Goal: Check status: Check status

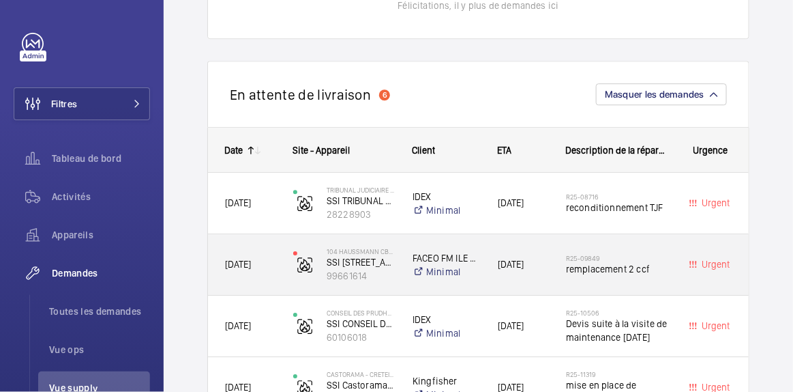
scroll to position [1166, 0]
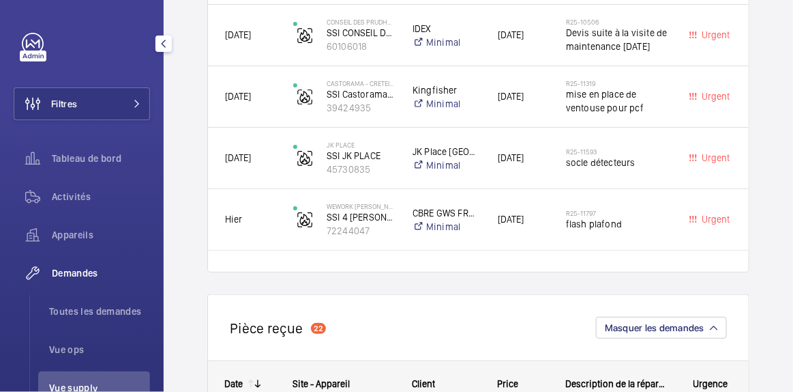
click at [168, 41] on mat-icon "button" at bounding box center [164, 43] width 16 height 11
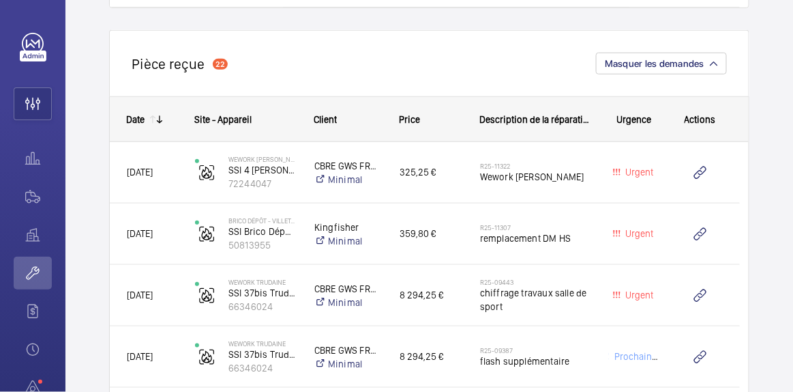
scroll to position [1414, 0]
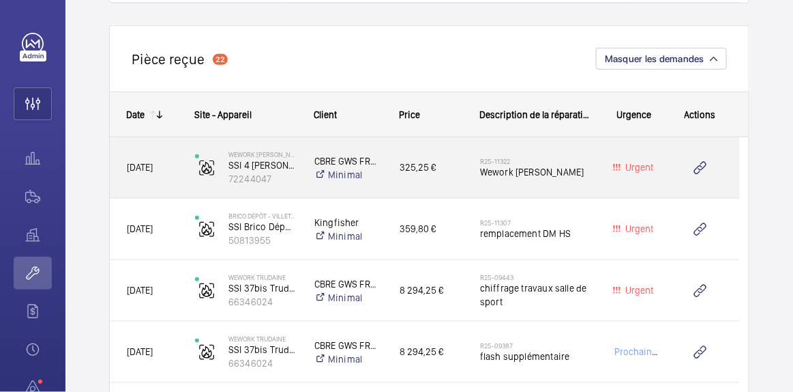
click at [597, 173] on div "Urgent" at bounding box center [626, 167] width 67 height 43
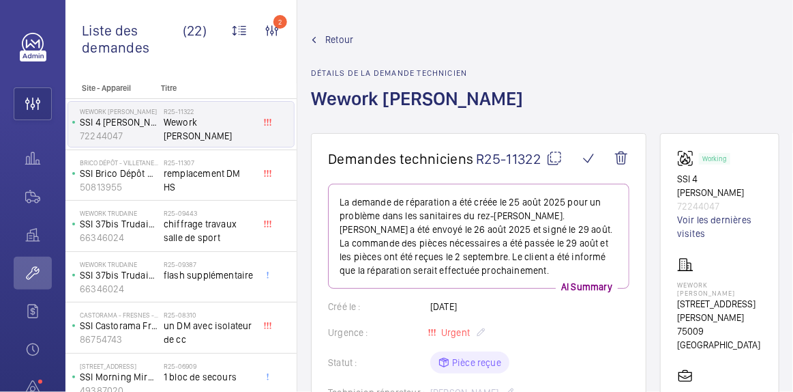
click at [315, 38] on mat-icon at bounding box center [314, 40] width 6 height 6
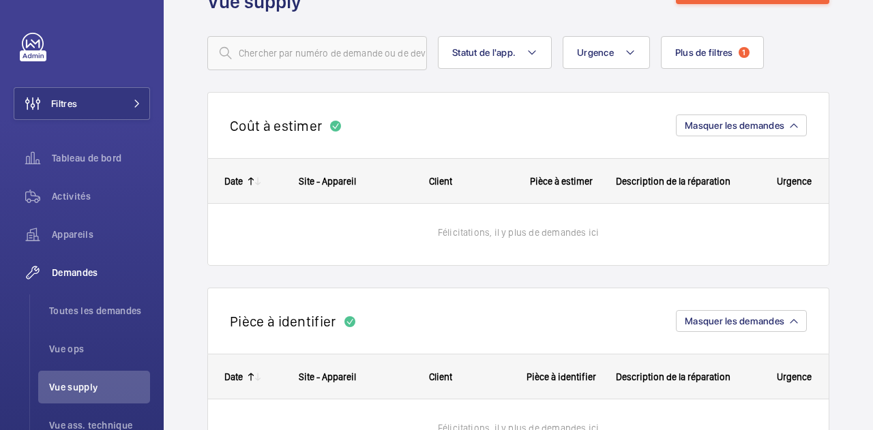
scroll to position [61, 0]
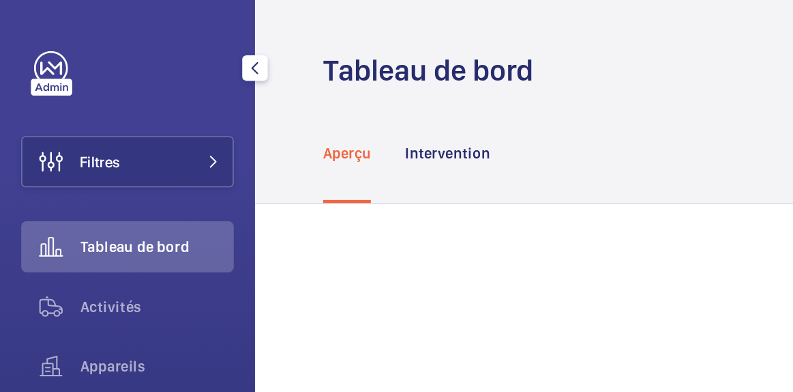
click at [98, 86] on div "Filtres Tableau de bord Activités Appareils Demandes Facturation Heures supp. R…" at bounding box center [82, 278] width 136 height 491
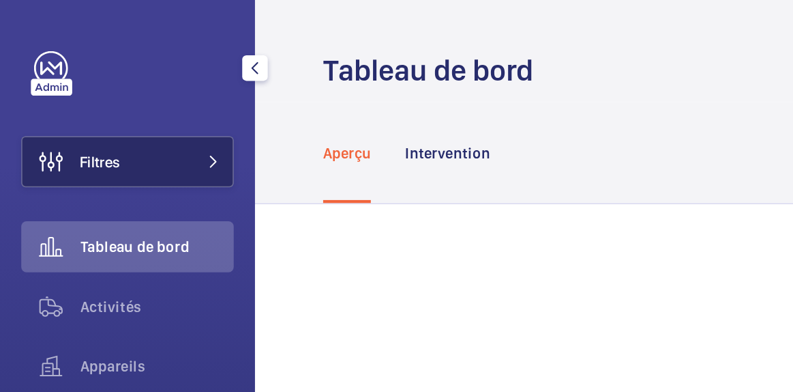
click at [97, 102] on button "Filtres" at bounding box center [82, 103] width 136 height 33
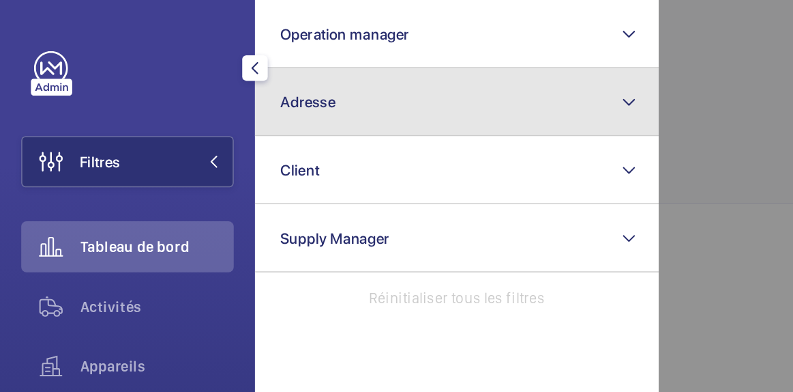
click at [224, 57] on button "Adresse" at bounding box center [293, 66] width 259 height 44
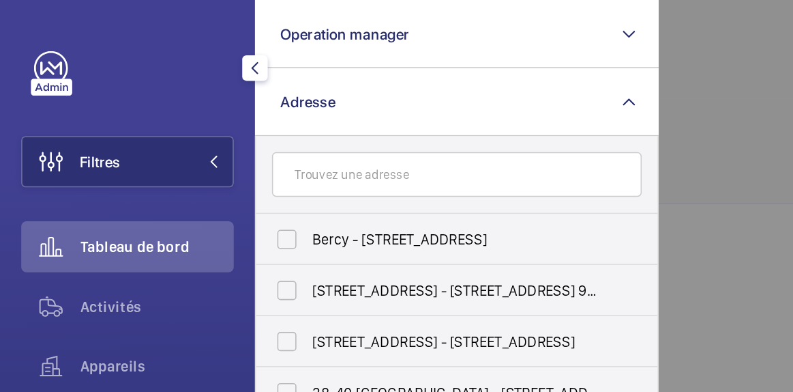
click at [190, 119] on input "text" at bounding box center [293, 112] width 237 height 29
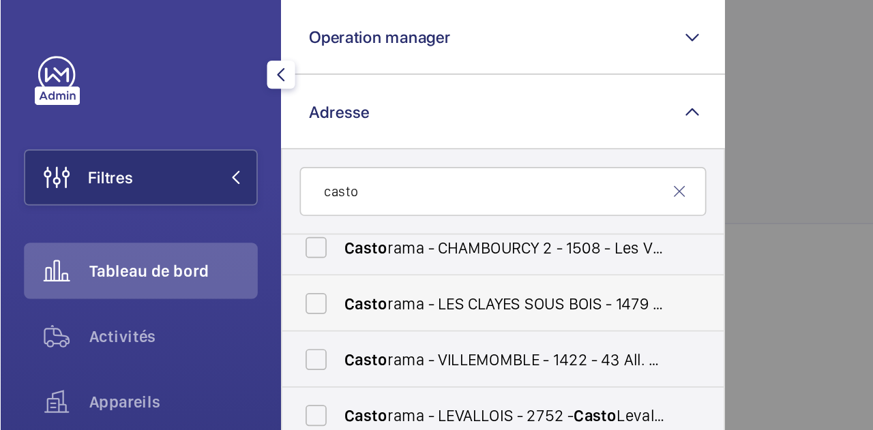
scroll to position [238, 0]
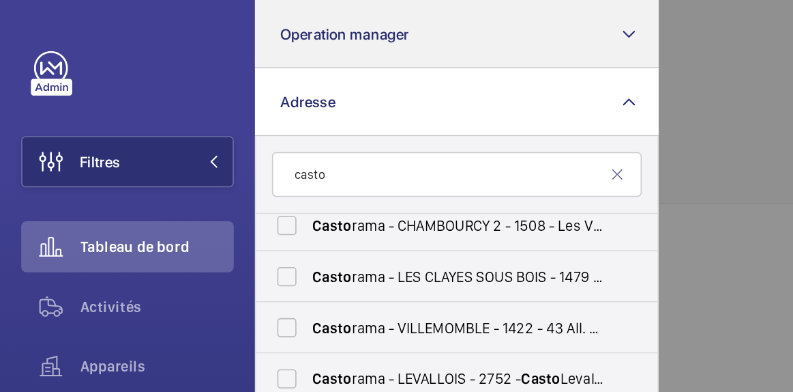
type input "casto"
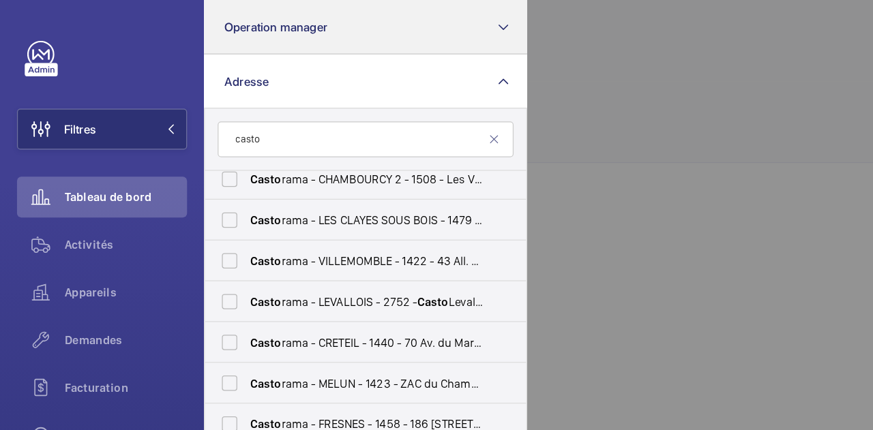
scroll to position [239, 0]
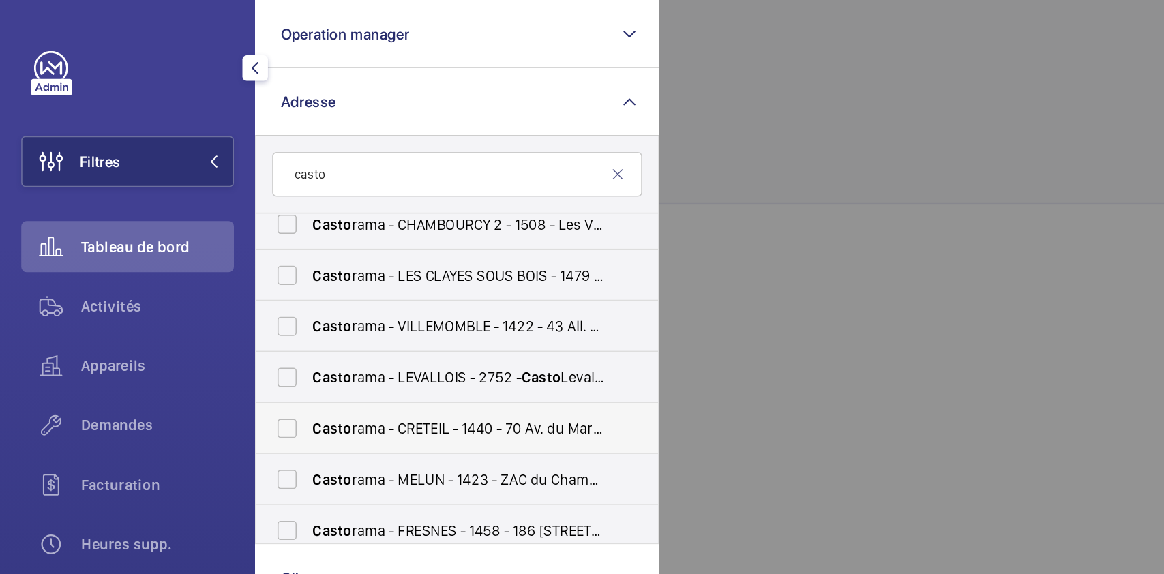
click at [189, 277] on label "Casto rama - CRETEIL - 1440 - 70 Av. du Maréchal Foch, CRÉTEIL 94000" at bounding box center [282, 275] width 237 height 33
click at [189, 277] on input "Casto rama - CRETEIL - 1440 - 70 Av. du Maréchal Foch, CRÉTEIL 94000" at bounding box center [184, 274] width 27 height 27
checkbox input "true"
click at [88, 278] on span "Demandes" at bounding box center [101, 273] width 98 height 14
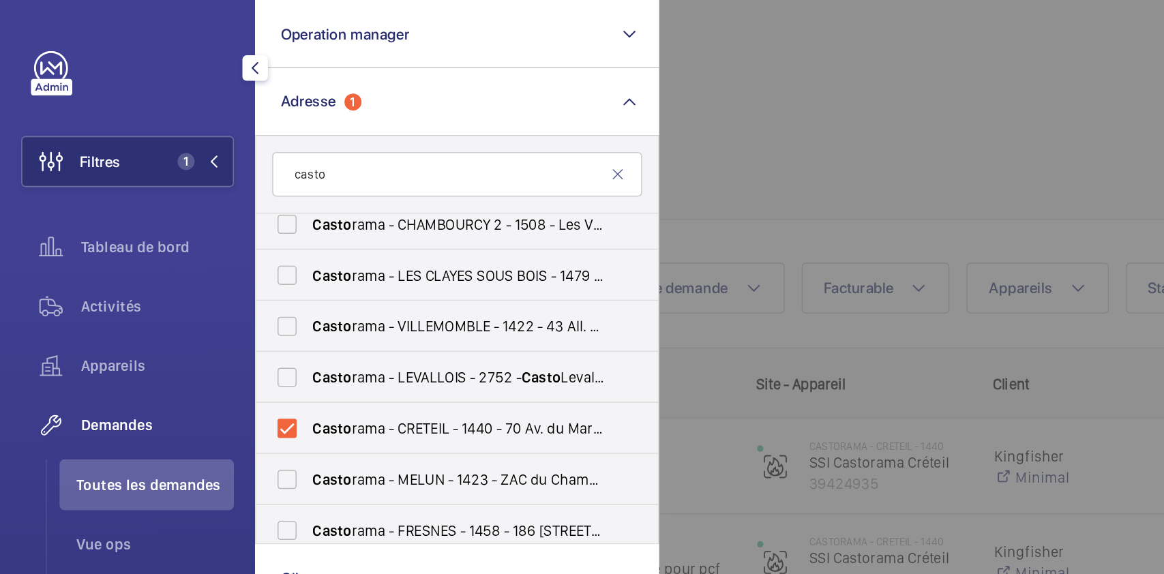
click at [665, 83] on div at bounding box center [1005, 287] width 1164 height 574
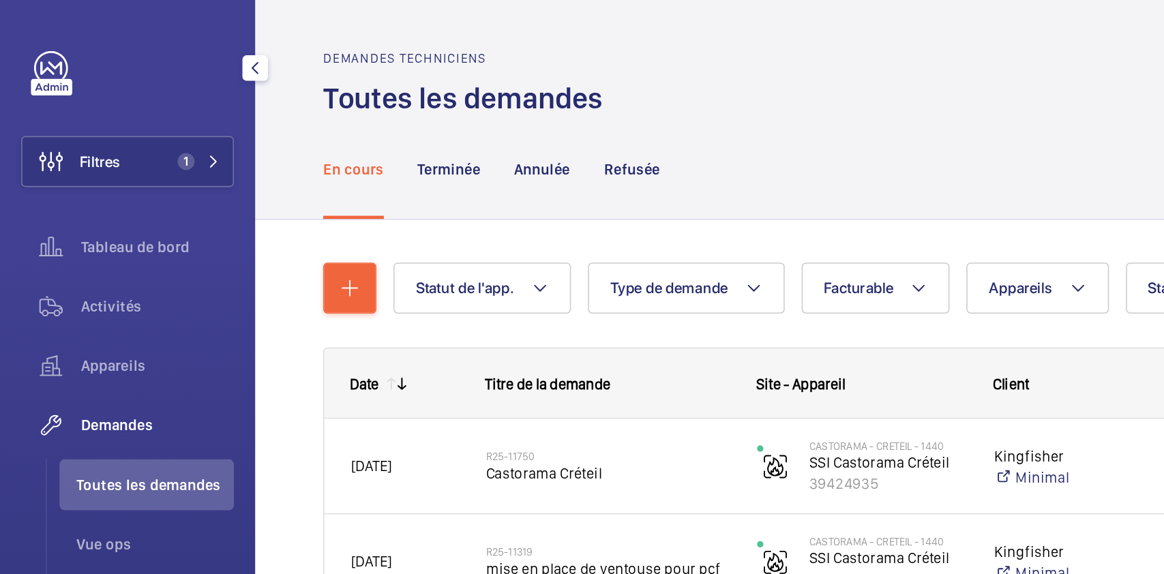
click at [164, 44] on mat-icon "button" at bounding box center [164, 43] width 16 height 11
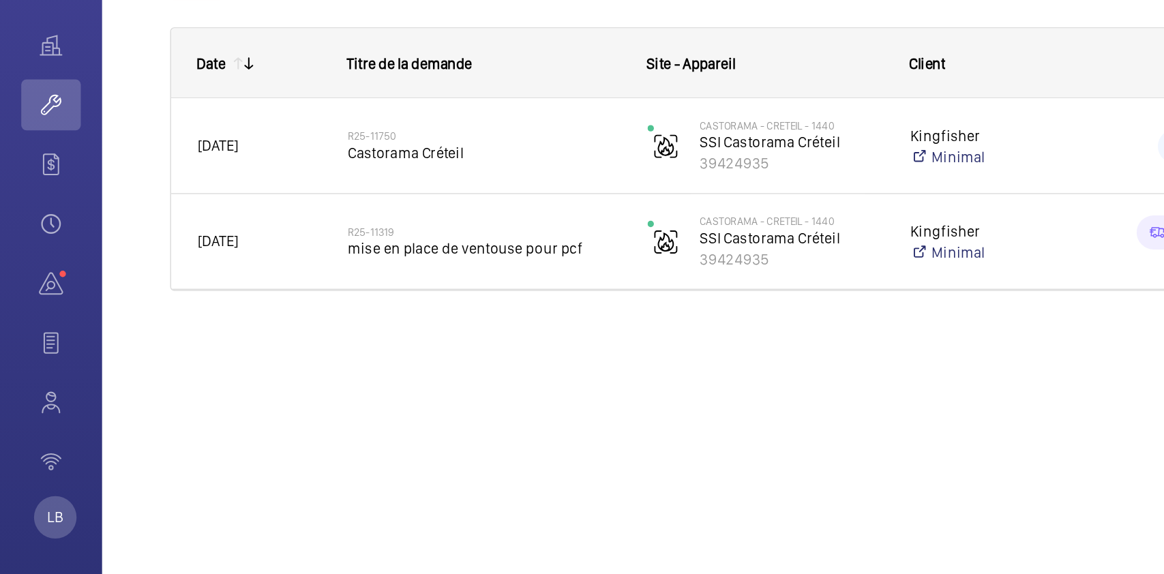
drag, startPoint x: 362, startPoint y: 455, endPoint x: 519, endPoint y: 427, distance: 159.3
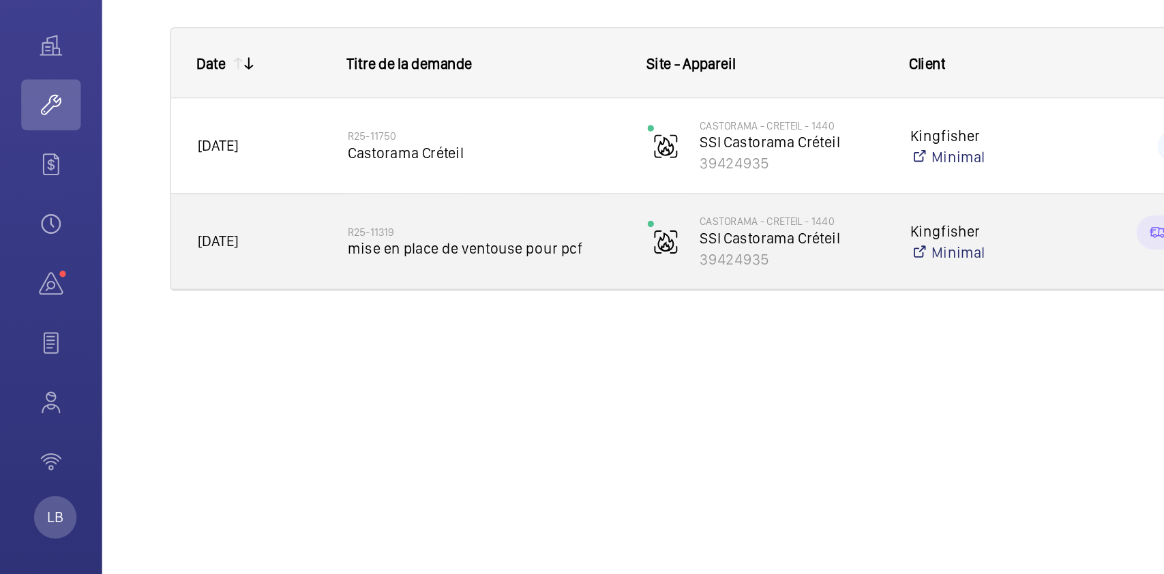
drag, startPoint x: 512, startPoint y: 381, endPoint x: 578, endPoint y: 368, distance: 67.4
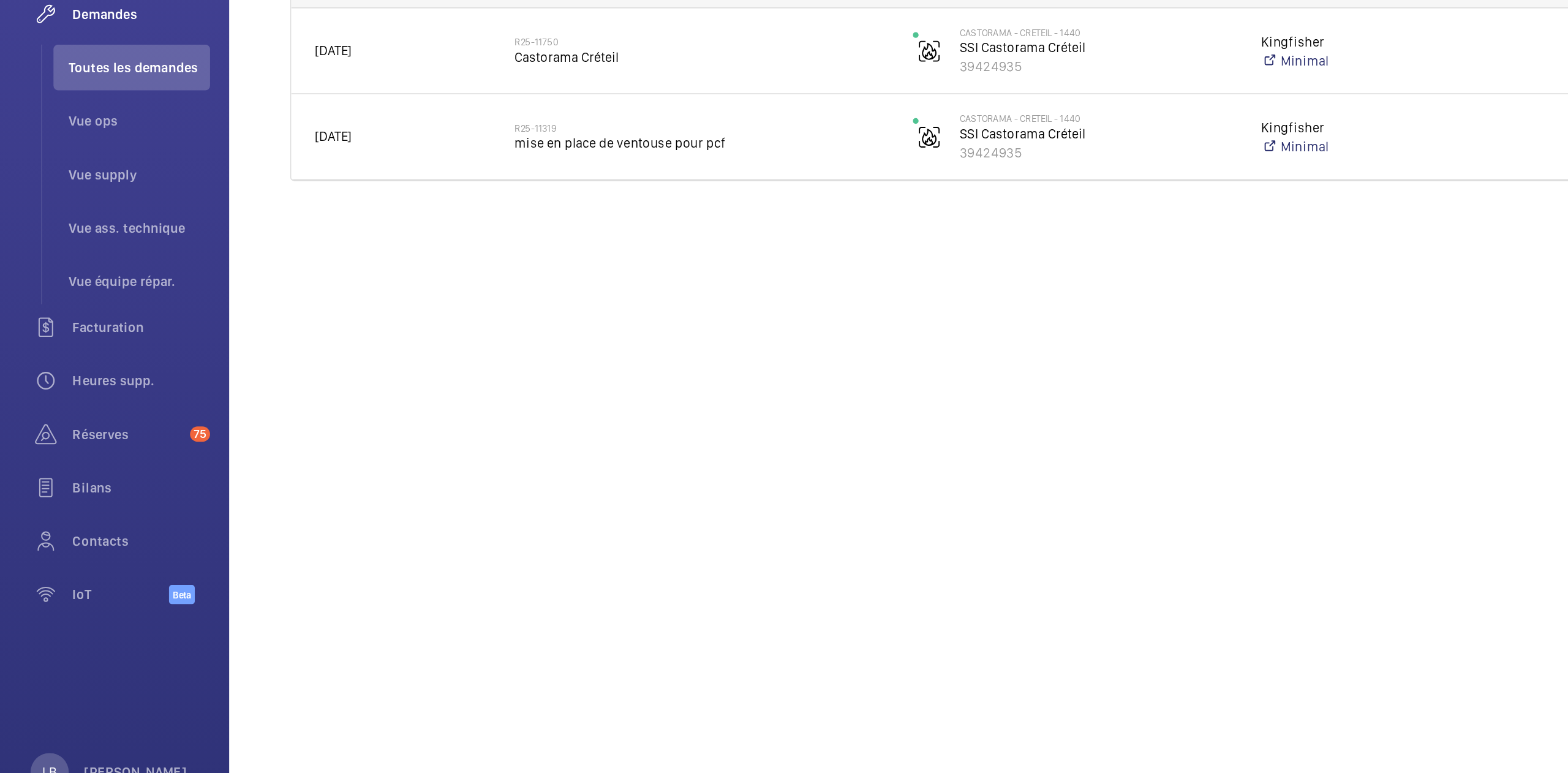
drag, startPoint x: 1032, startPoint y: 672, endPoint x: 866, endPoint y: 627, distance: 172.0
click at [66, 286] on li "Toutes les demandes" at bounding box center [84, 279] width 101 height 30
click at [68, 314] on span "Vue ops" at bounding box center [89, 313] width 91 height 13
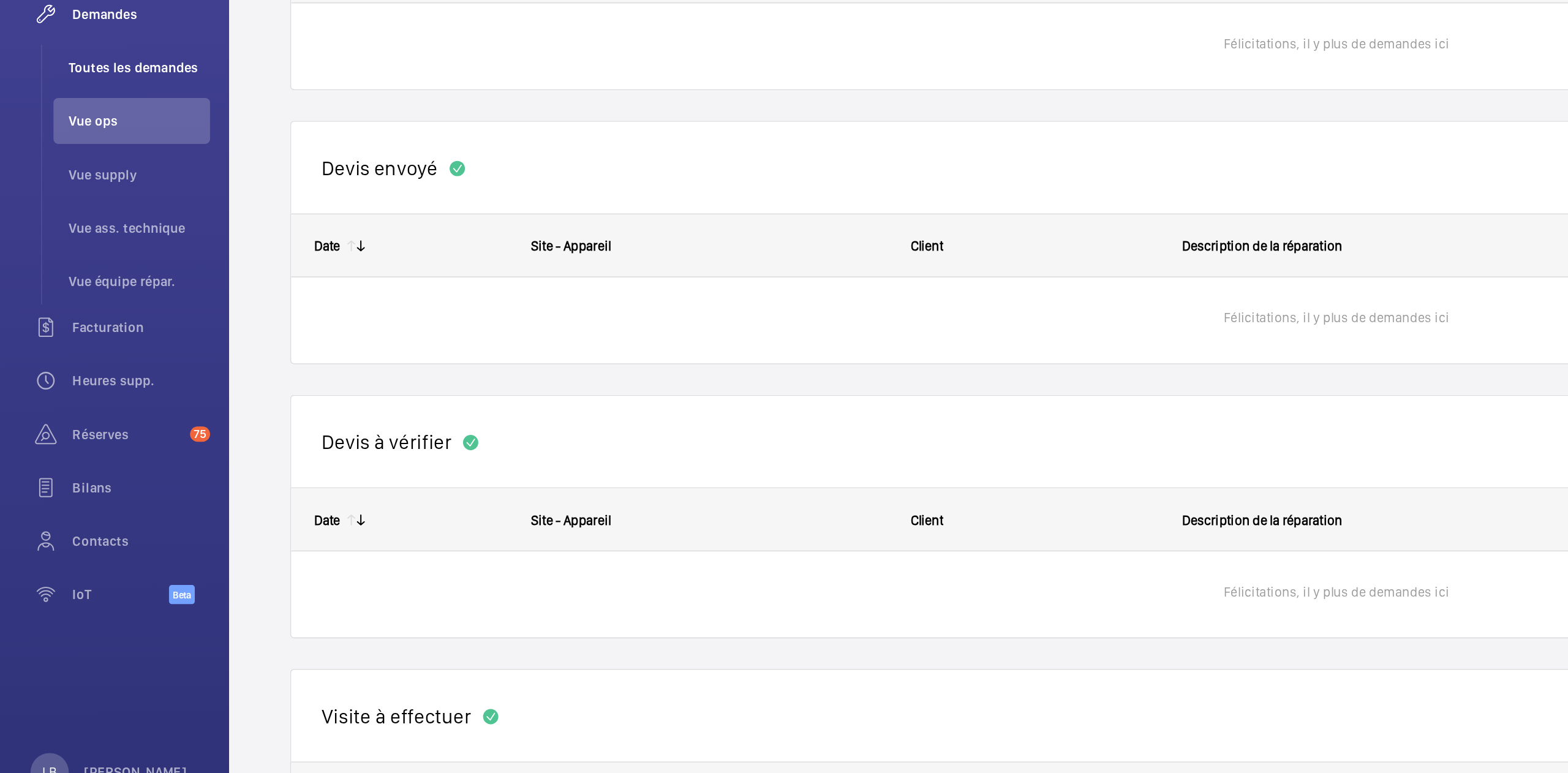
click at [82, 280] on span "Toutes les demandes" at bounding box center [89, 279] width 91 height 13
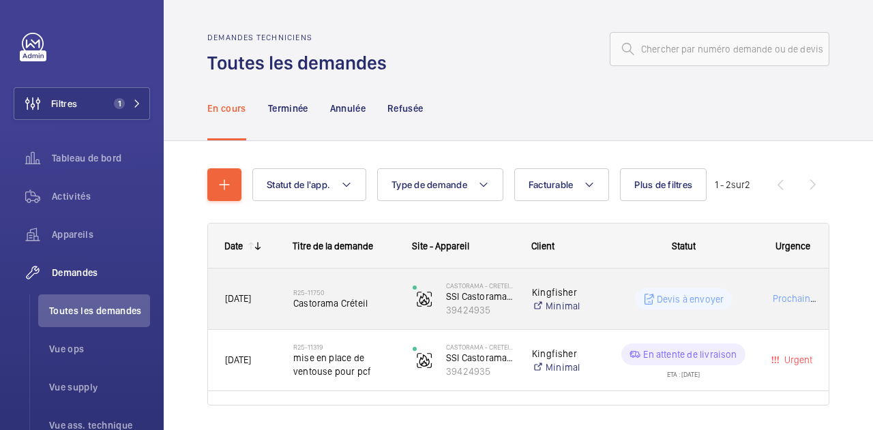
click at [748, 295] on wm-front-pills-cell "Devis à envoyer" at bounding box center [683, 300] width 132 height 22
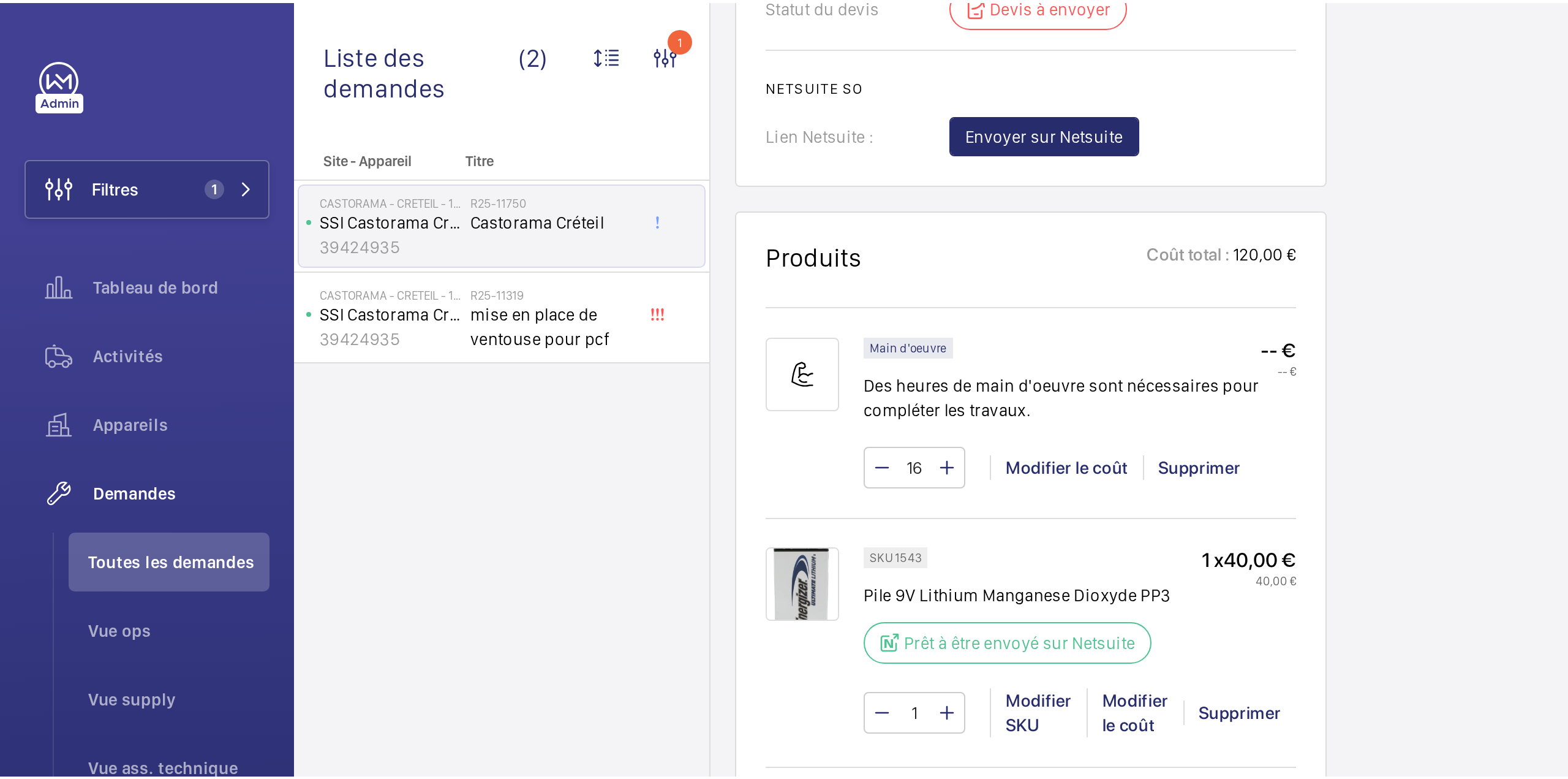
scroll to position [674, 0]
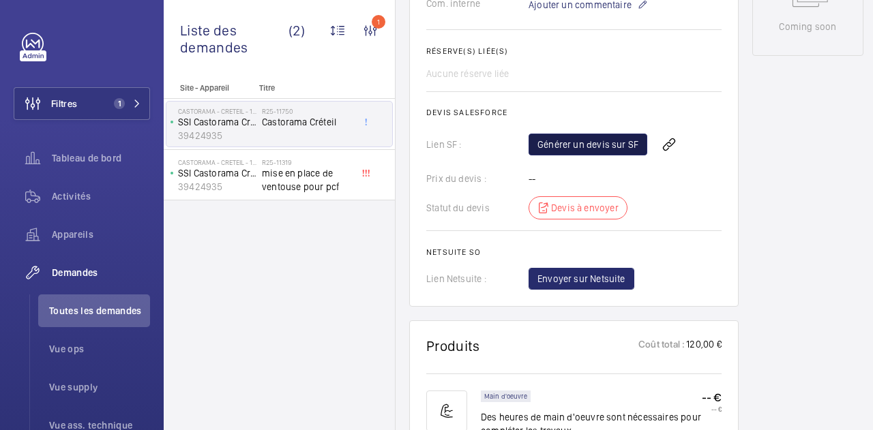
click at [612, 144] on link "Générer un devis sur SF" at bounding box center [588, 145] width 119 height 22
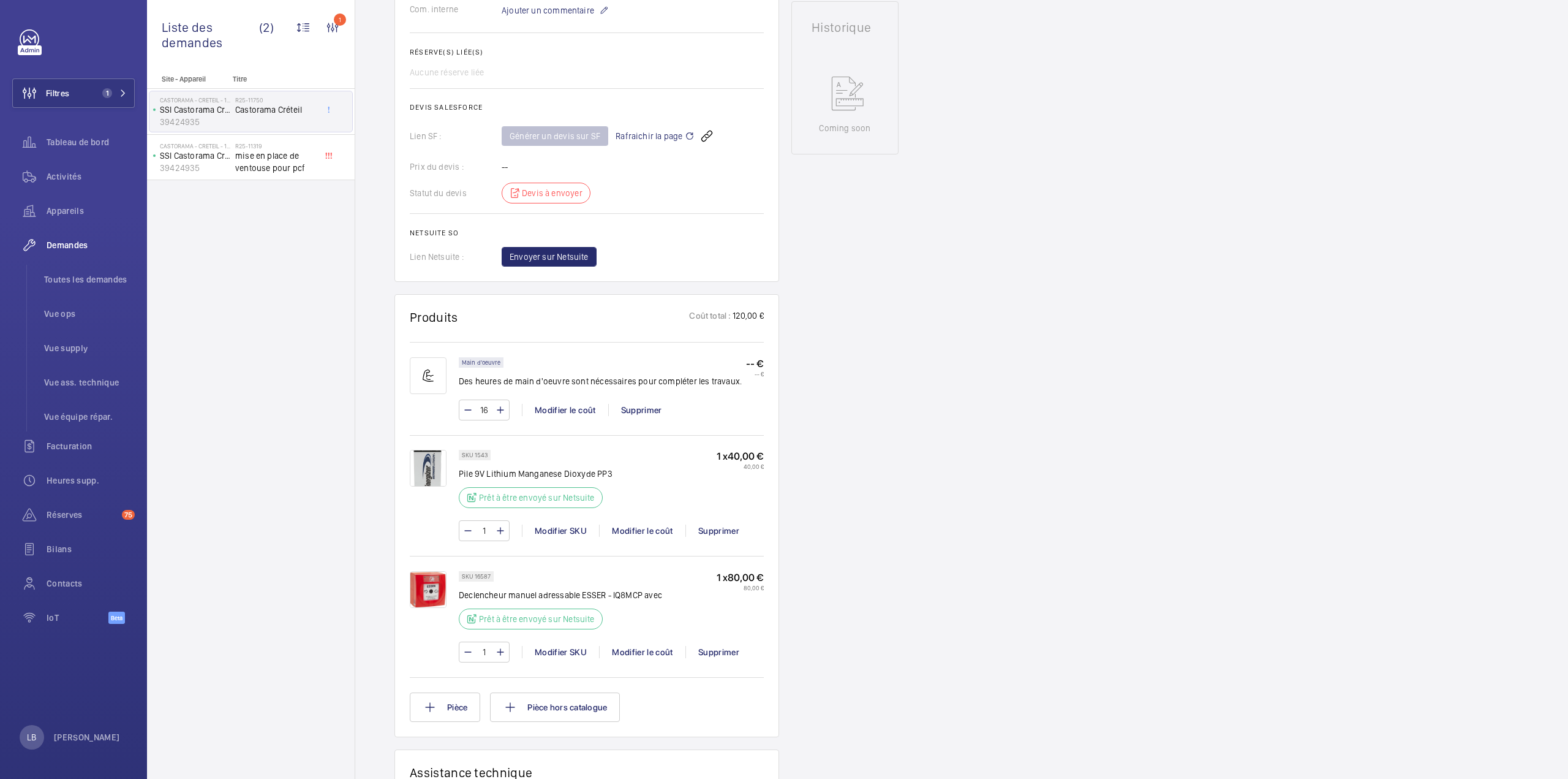
scroll to position [196, 0]
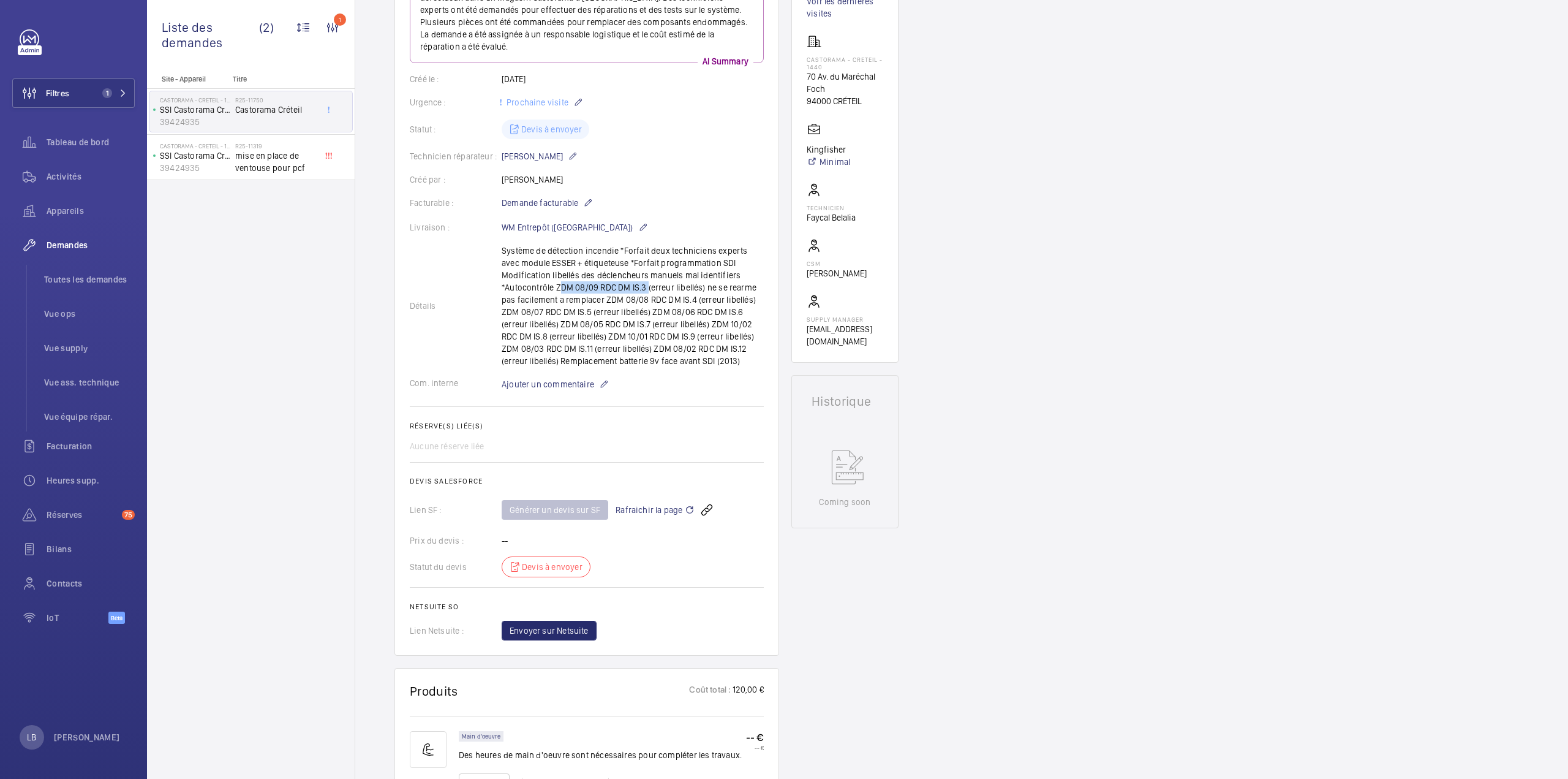
drag, startPoint x: 741, startPoint y: 276, endPoint x: 570, endPoint y: 287, distance: 171.4
click at [570, 287] on div "Détails Système de détection incendie *Forfait deux techniciens experts avec mo…" at bounding box center [586, 305] width 354 height 122
copy p "ZDM 08/09 RDC DM IS.3"
click at [712, 292] on div "Détails Système de détection incendie *Forfait deux techniciens experts avec mo…" at bounding box center [586, 305] width 354 height 122
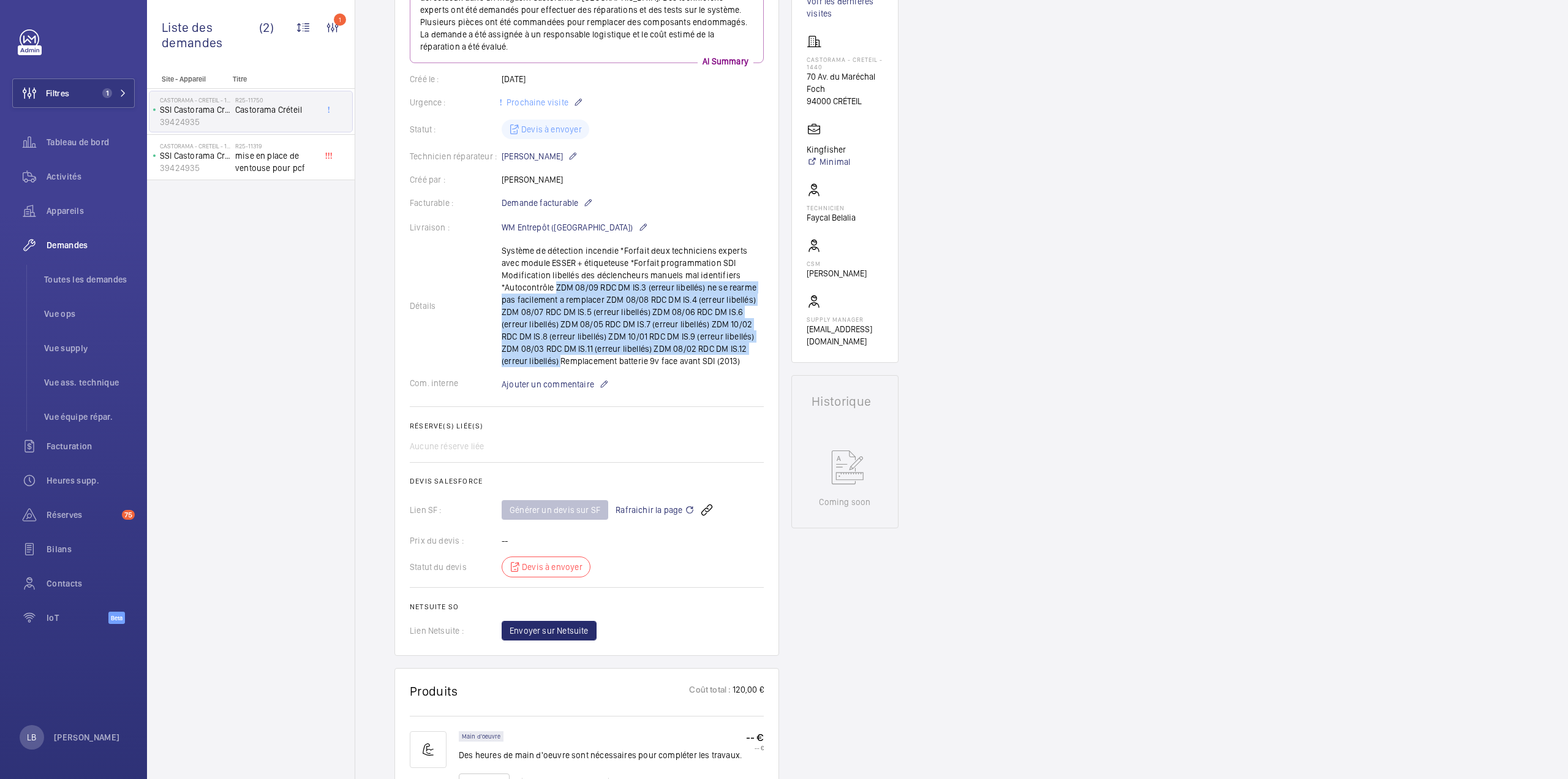
drag, startPoint x: 741, startPoint y: 272, endPoint x: 765, endPoint y: 350, distance: 81.6
click at [712, 350] on wm-front-card "Demandes techniciens R25-11750 Une demande de réparation a été créée le 3 septe…" at bounding box center [586, 289] width 384 height 732
copy p "ZDM 08/09 RDC DM IS.3 (erreur libellés) ne se rearme pas facilement a remplacer…"
click at [712, 351] on h2 "Devis Salesforce" at bounding box center [586, 482] width 354 height 9
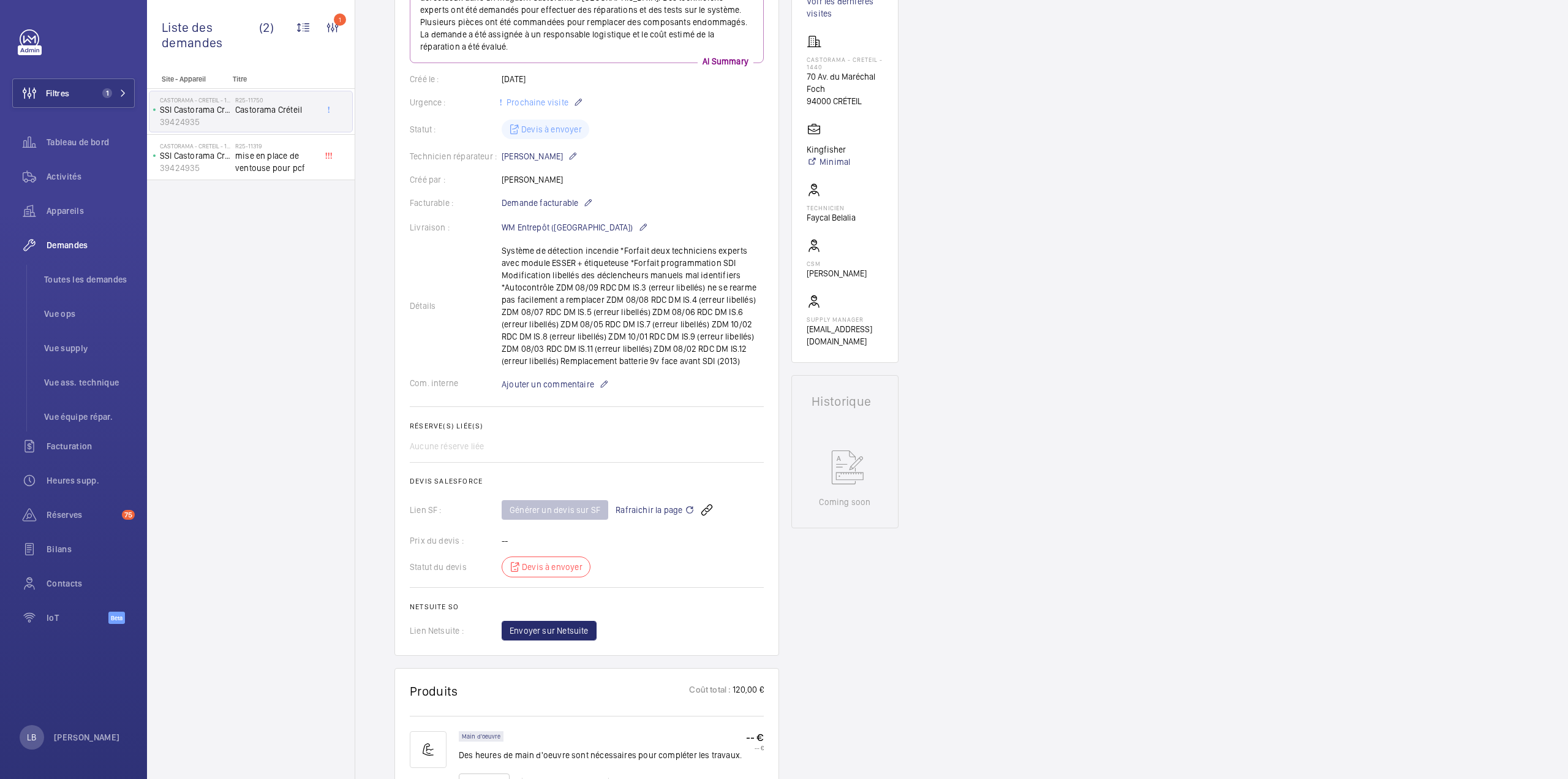
scroll to position [0, 0]
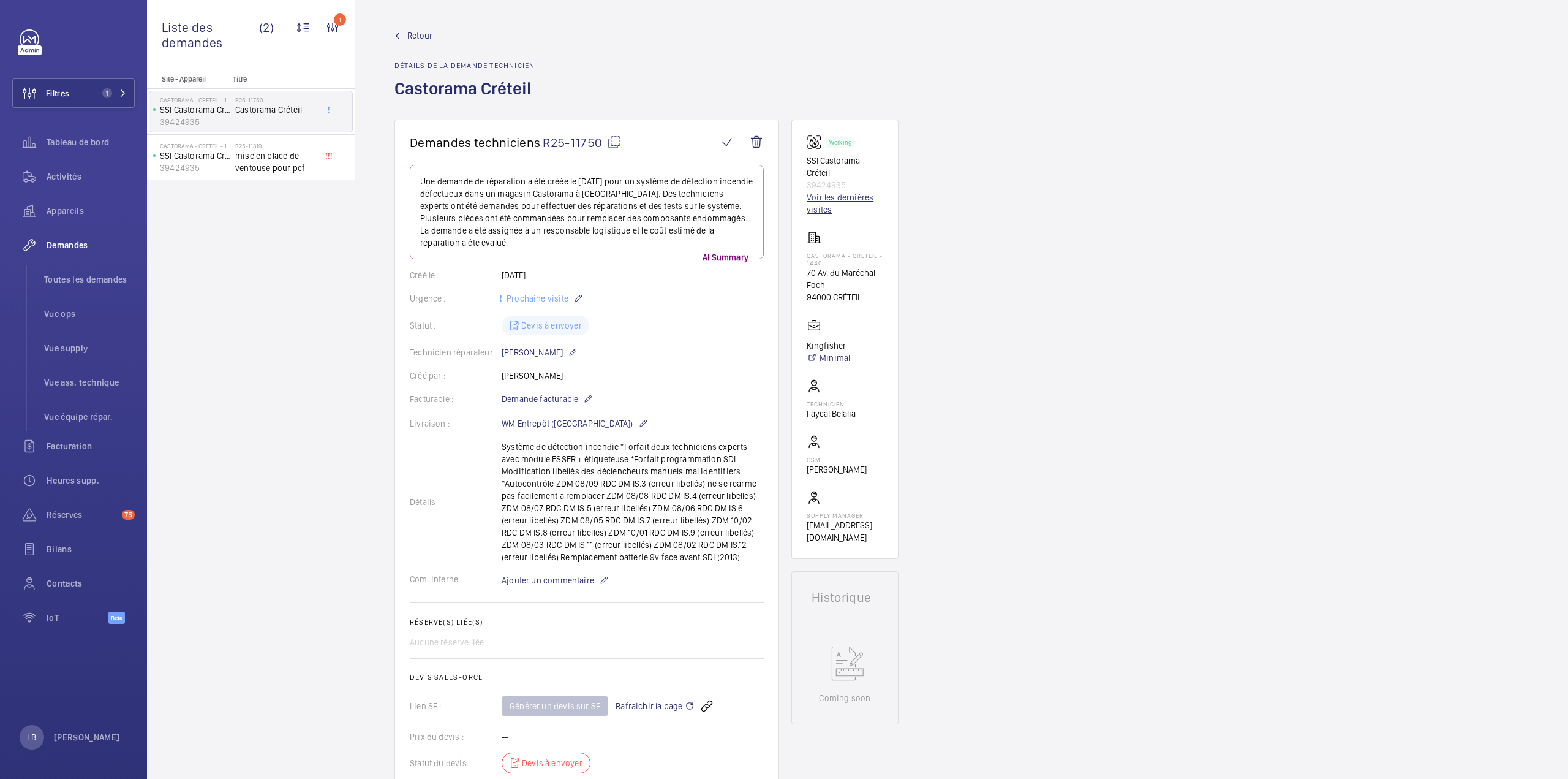
click at [712, 193] on link "Voir les dernières visites" at bounding box center [844, 203] width 76 height 24
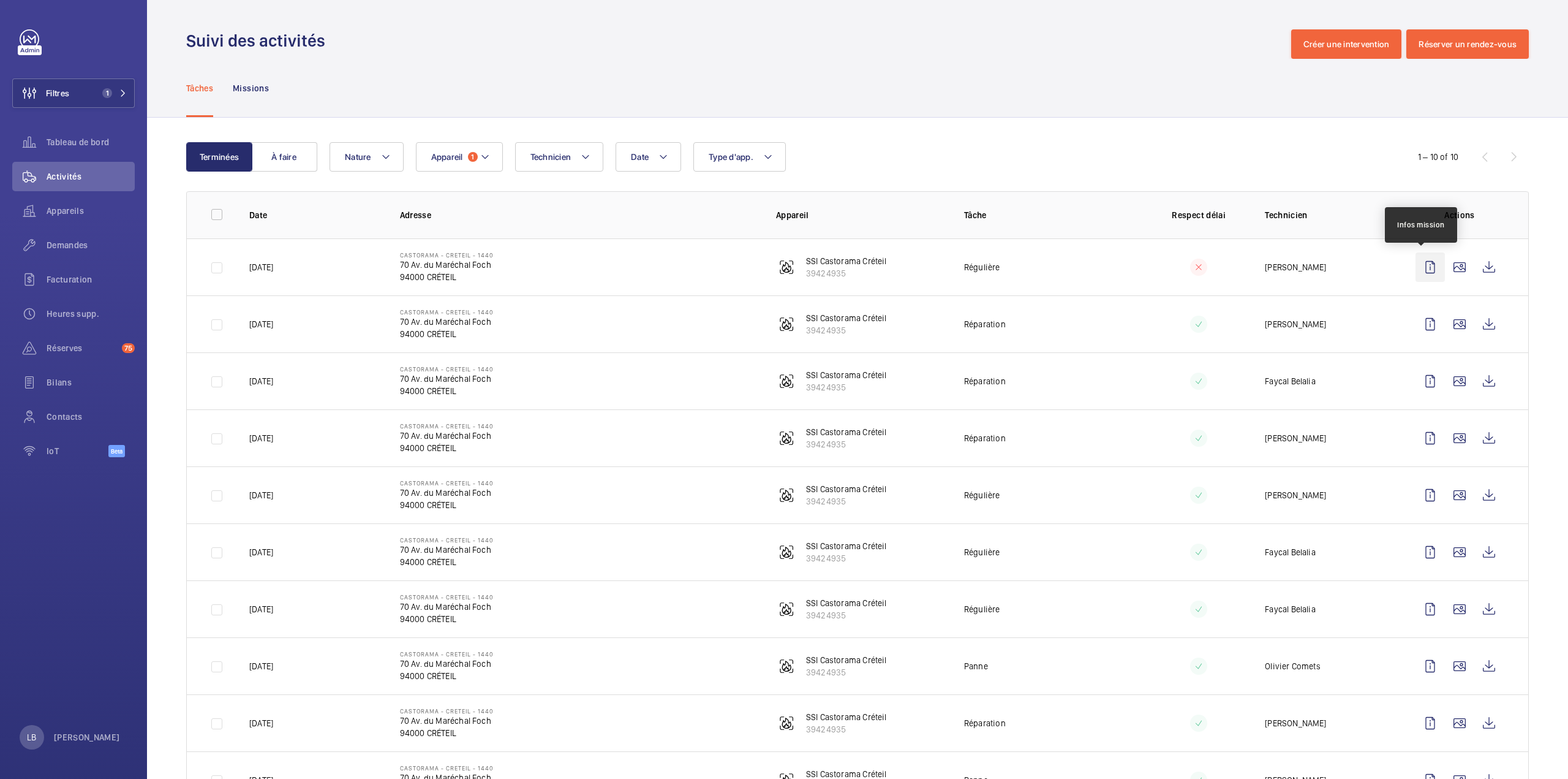
click at [712, 270] on wm-front-icon-button at bounding box center [1430, 267] width 30 height 30
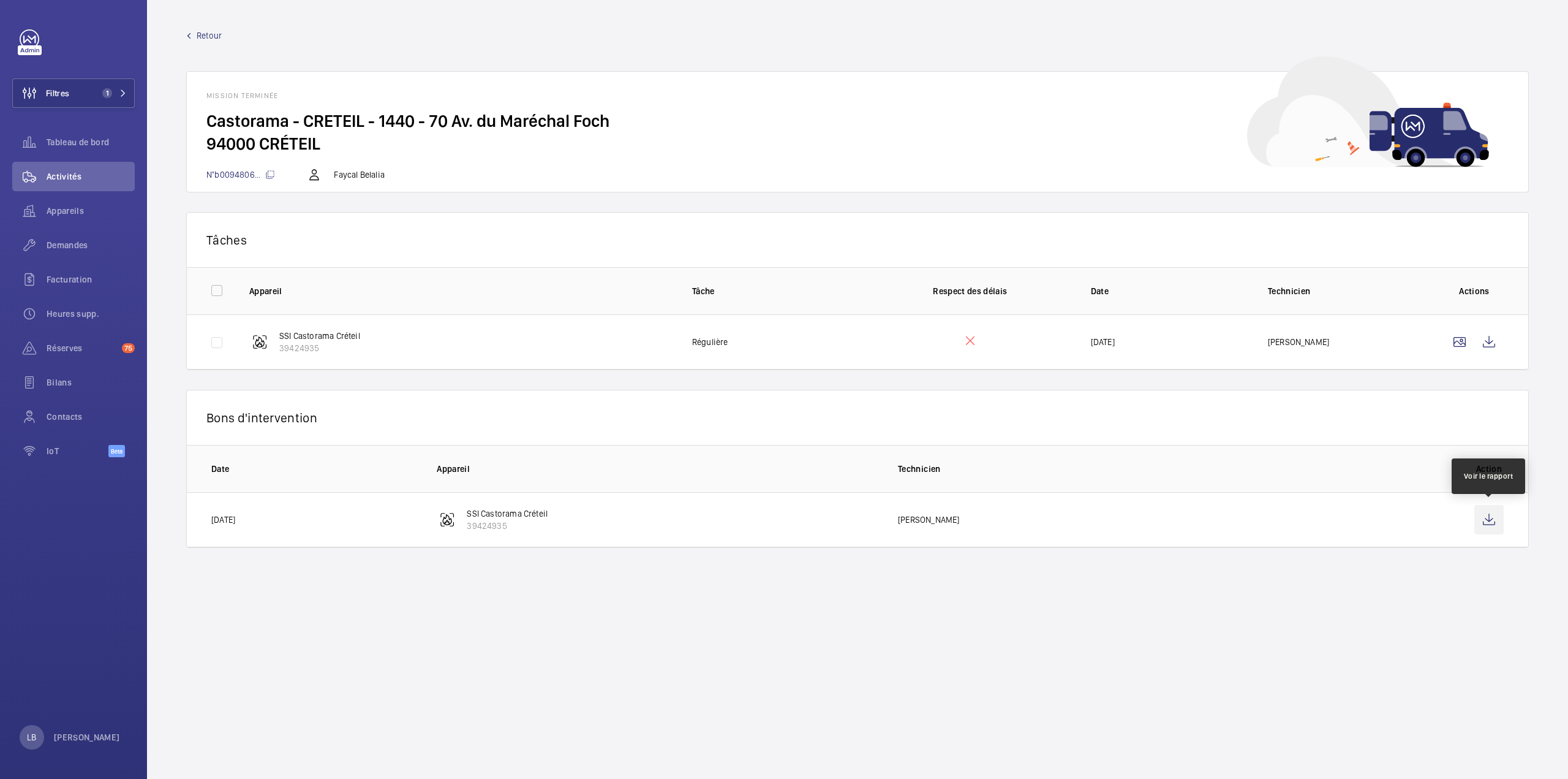
click at [712, 351] on wm-front-icon-button at bounding box center [1489, 519] width 30 height 30
click at [712, 341] on wm-front-icon-button at bounding box center [1489, 341] width 30 height 30
click at [78, 247] on span "Demandes" at bounding box center [91, 245] width 88 height 13
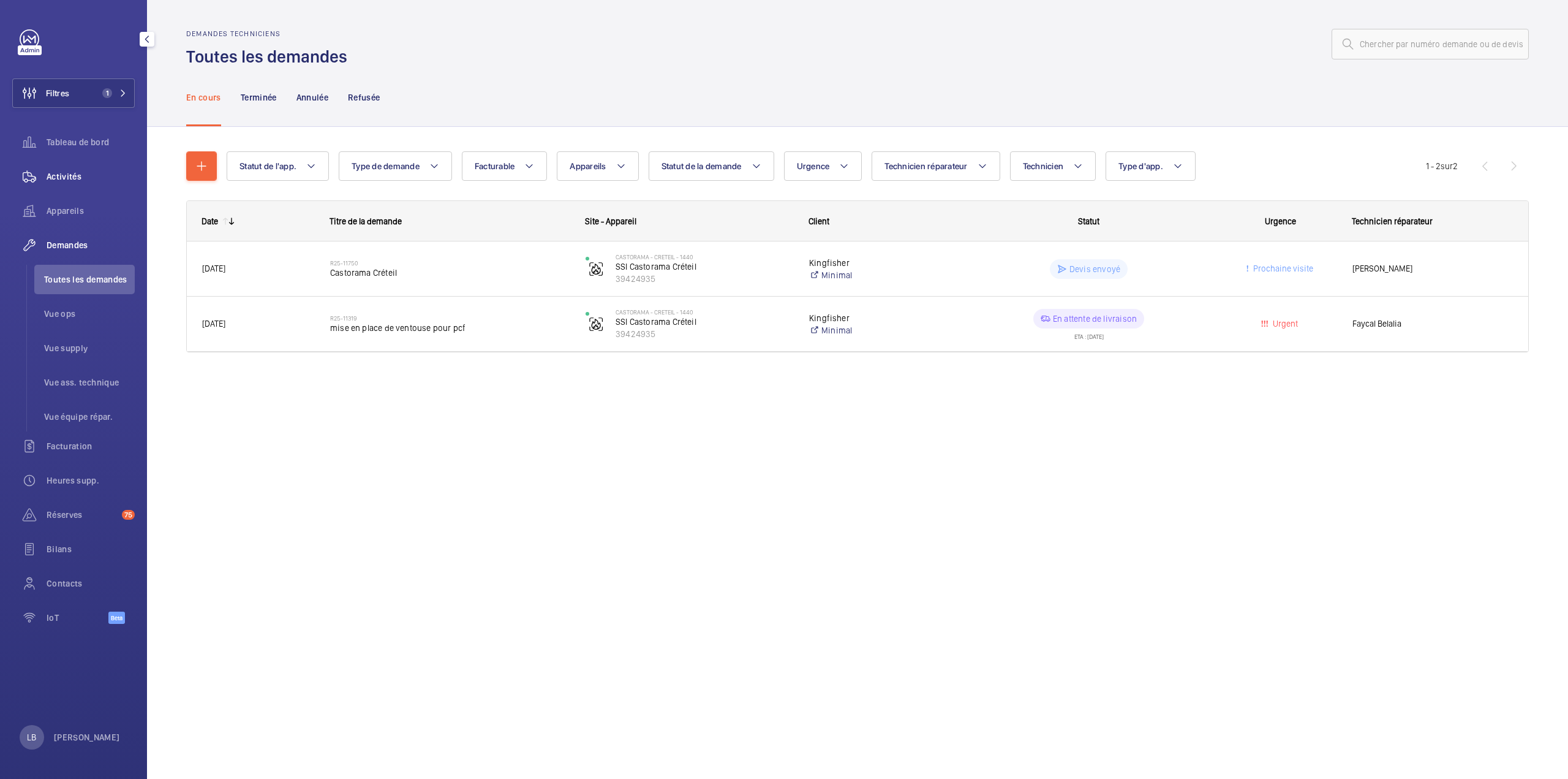
click at [66, 176] on span "Activités" at bounding box center [91, 177] width 88 height 13
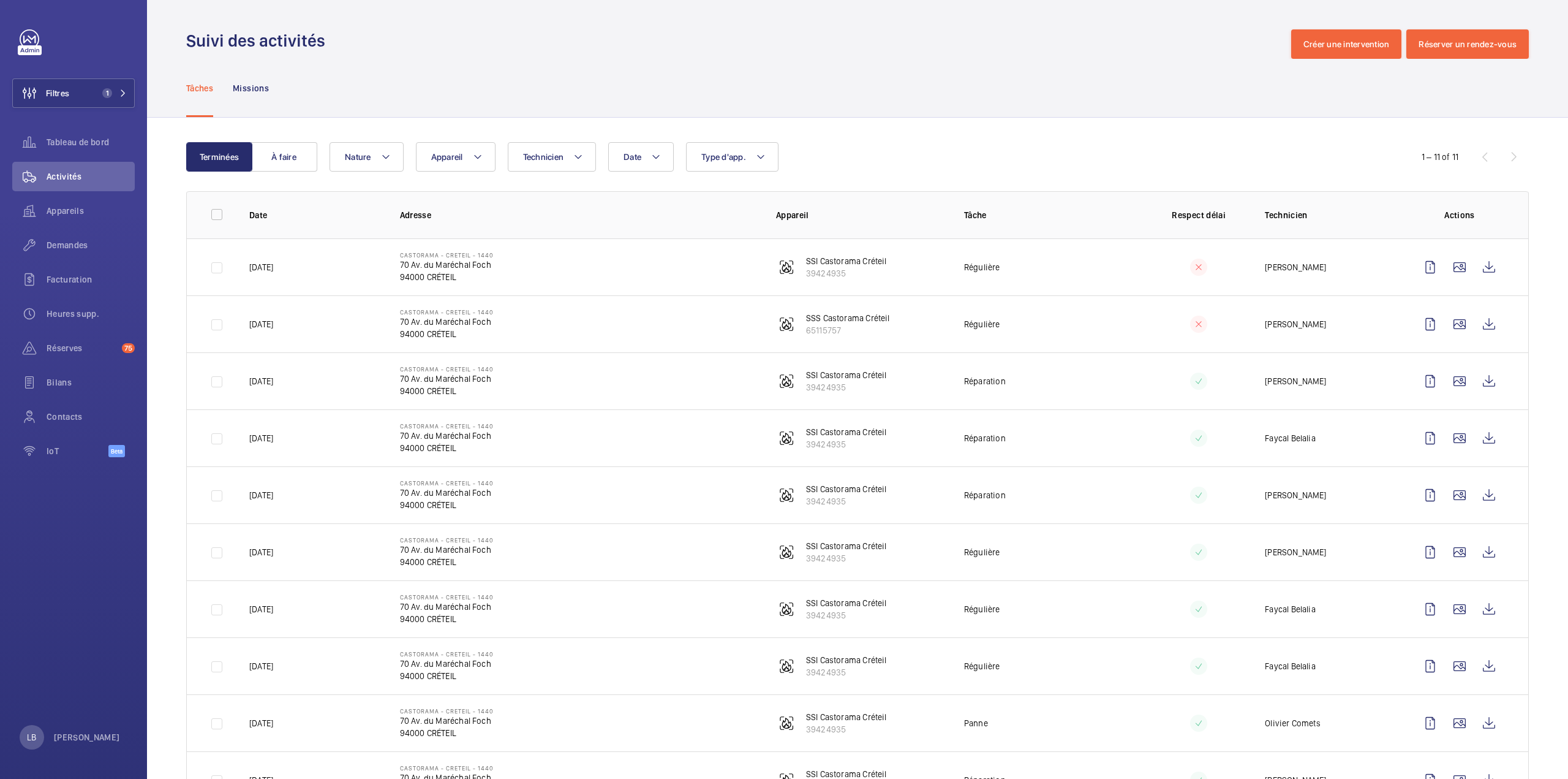
click at [712, 106] on div "Tâches Missions" at bounding box center [857, 87] width 1343 height 58
click at [100, 105] on button "Filtres 1" at bounding box center [74, 93] width 122 height 30
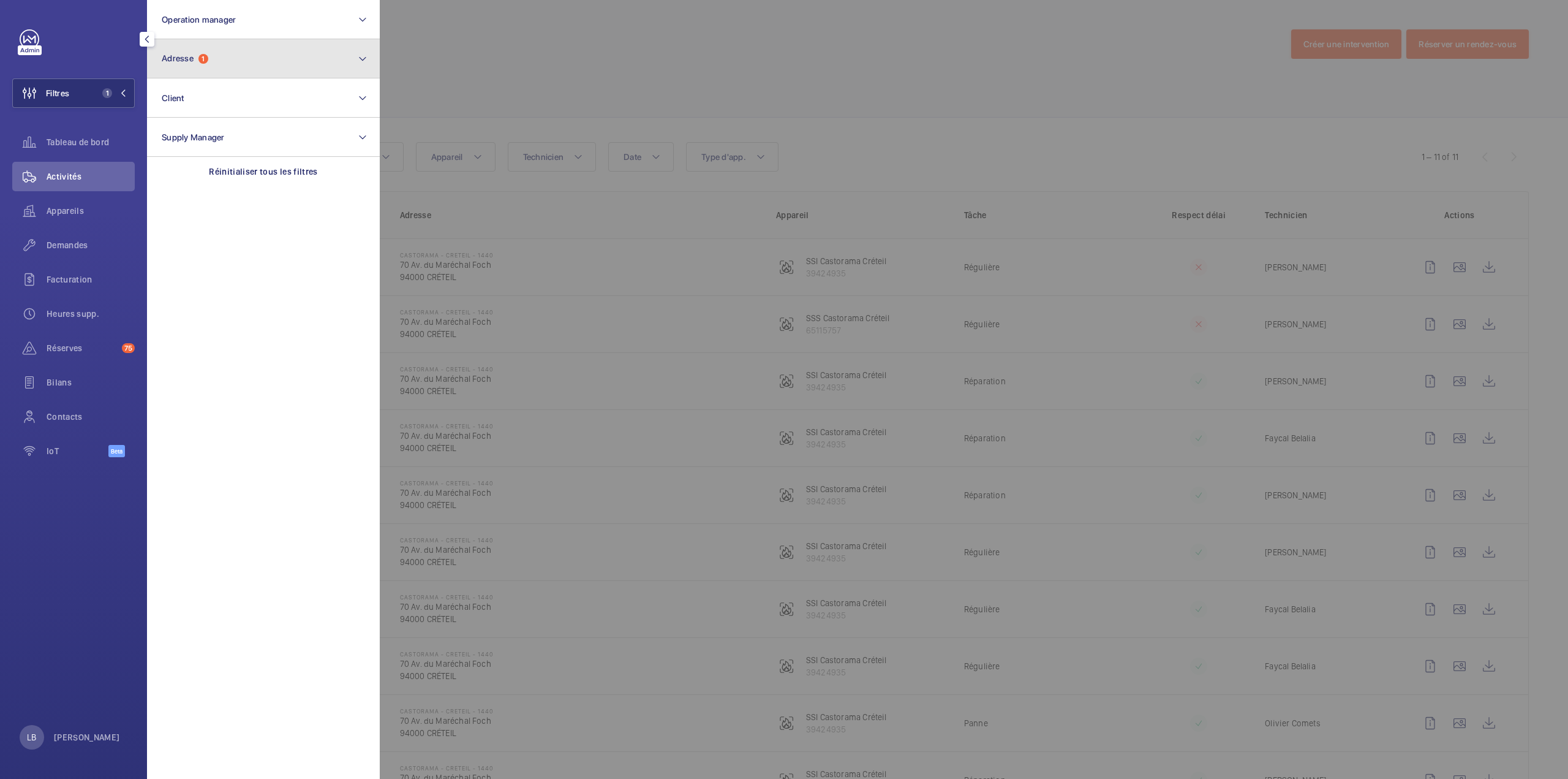
click at [196, 48] on button "Adresse 1" at bounding box center [263, 59] width 233 height 40
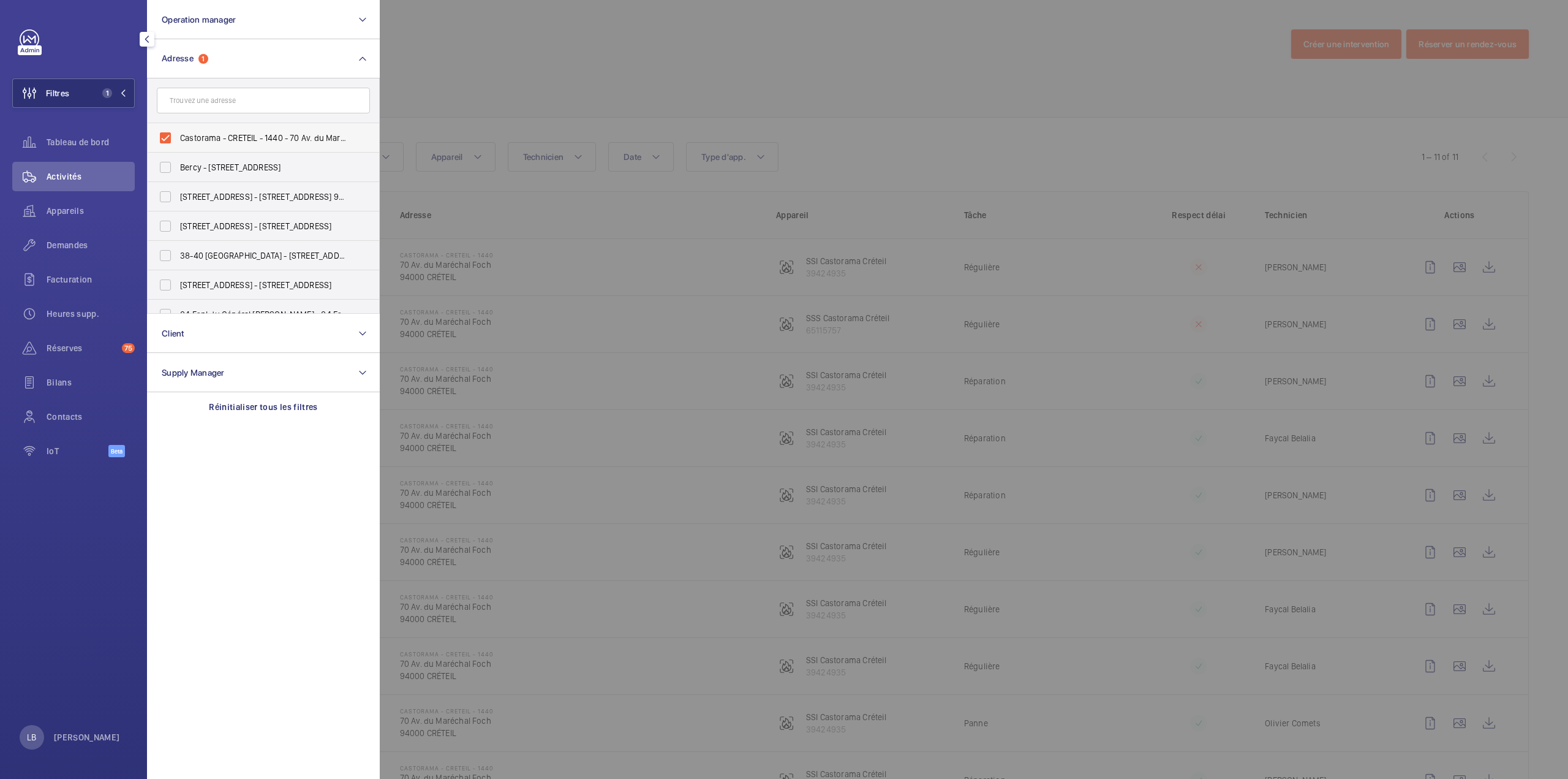
click at [167, 135] on label "Castorama - CRETEIL - 1440 - 70 Av. du Maréchal Foch, CRÉTEIL 94000" at bounding box center [253, 137] width 213 height 30
click at [167, 135] on input "Castorama - CRETEIL - 1440 - 70 Av. du Maréchal Foch, CRÉTEIL 94000" at bounding box center [165, 137] width 24 height 24
checkbox input "false"
click at [630, 111] on div at bounding box center [1164, 389] width 1568 height 779
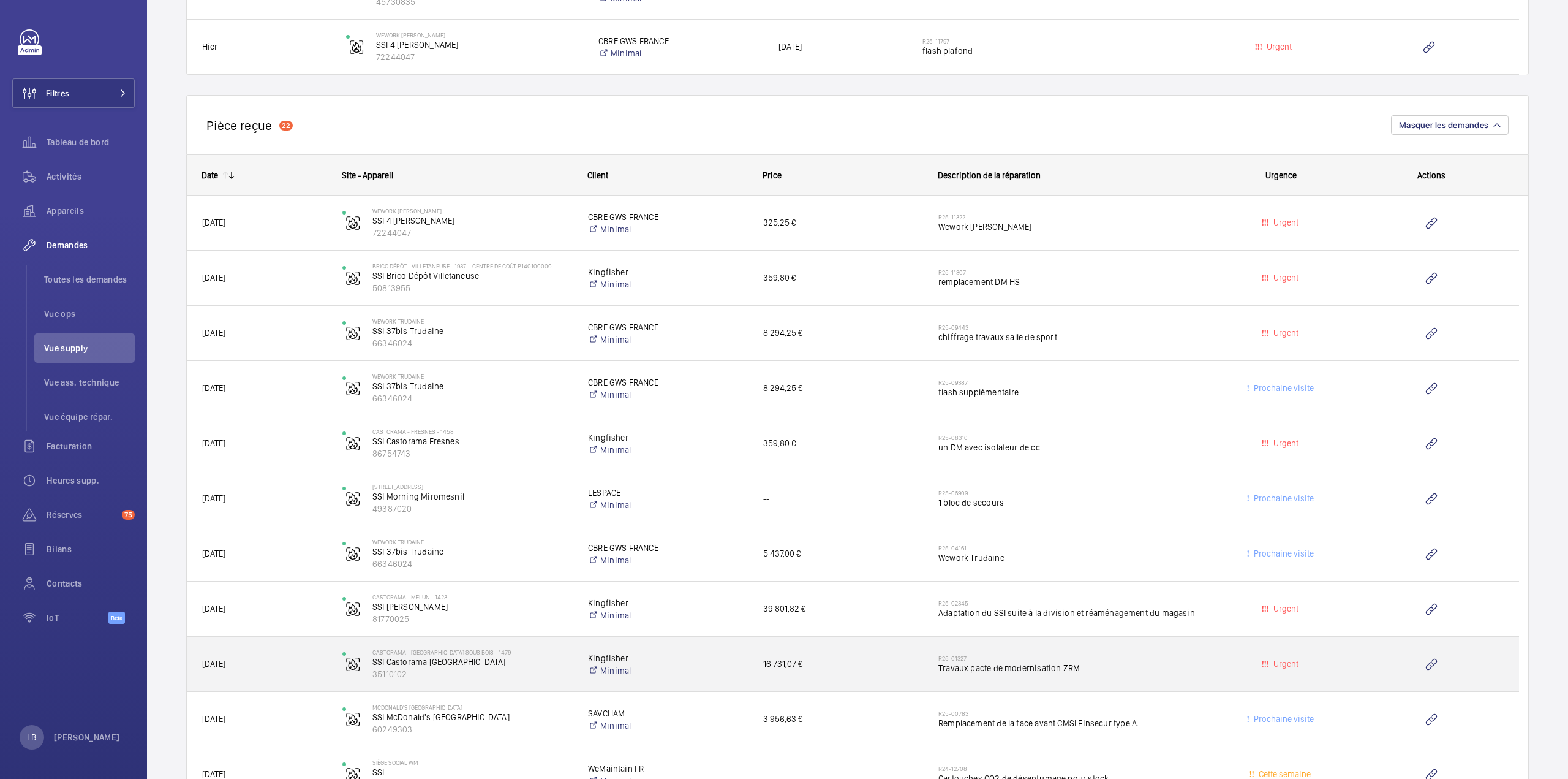
scroll to position [1249, 0]
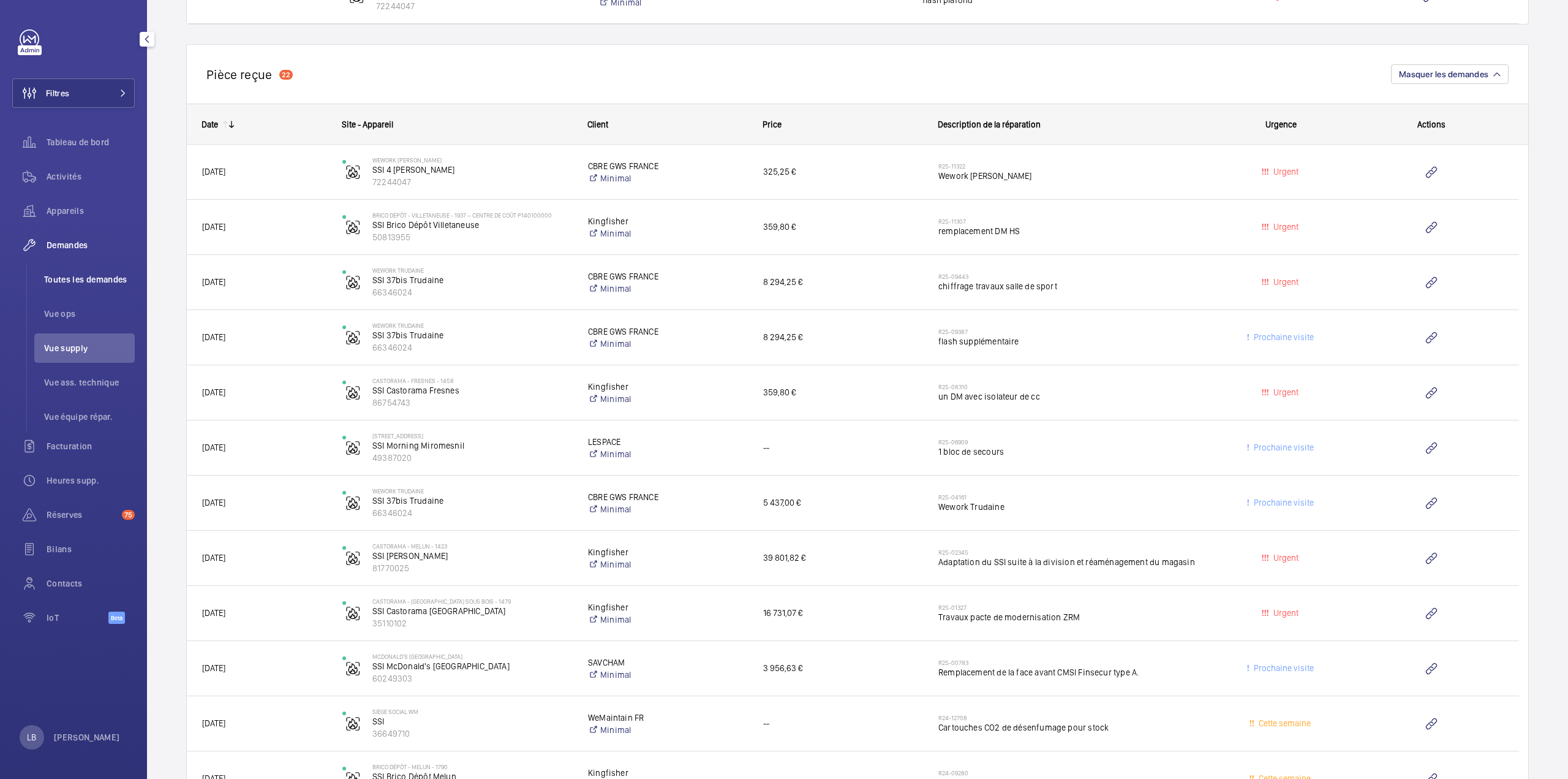
click at [76, 270] on li "Toutes les demandes" at bounding box center [84, 279] width 101 height 30
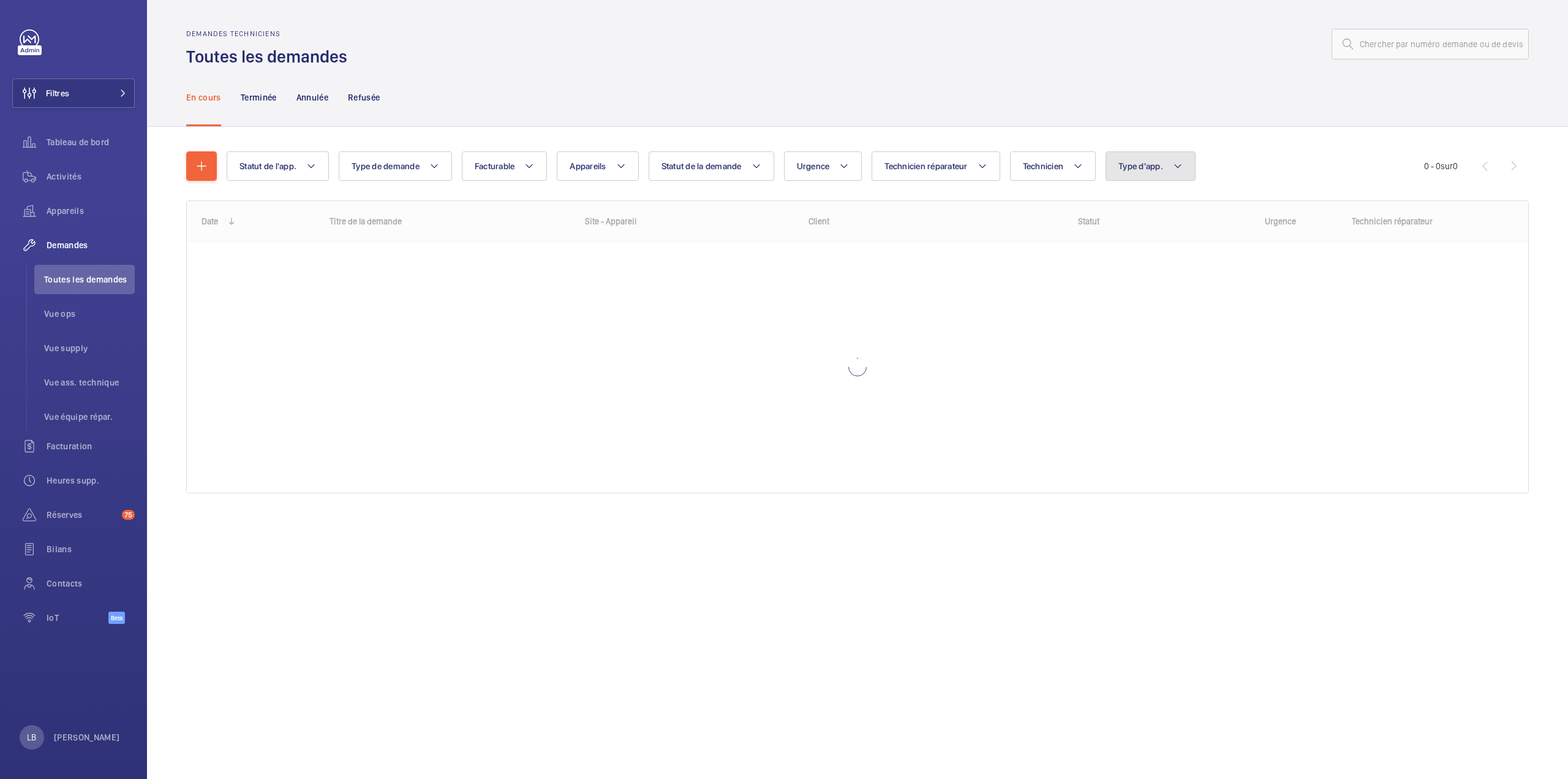
click at [1153, 166] on span "Type d'app." at bounding box center [1141, 165] width 45 height 10
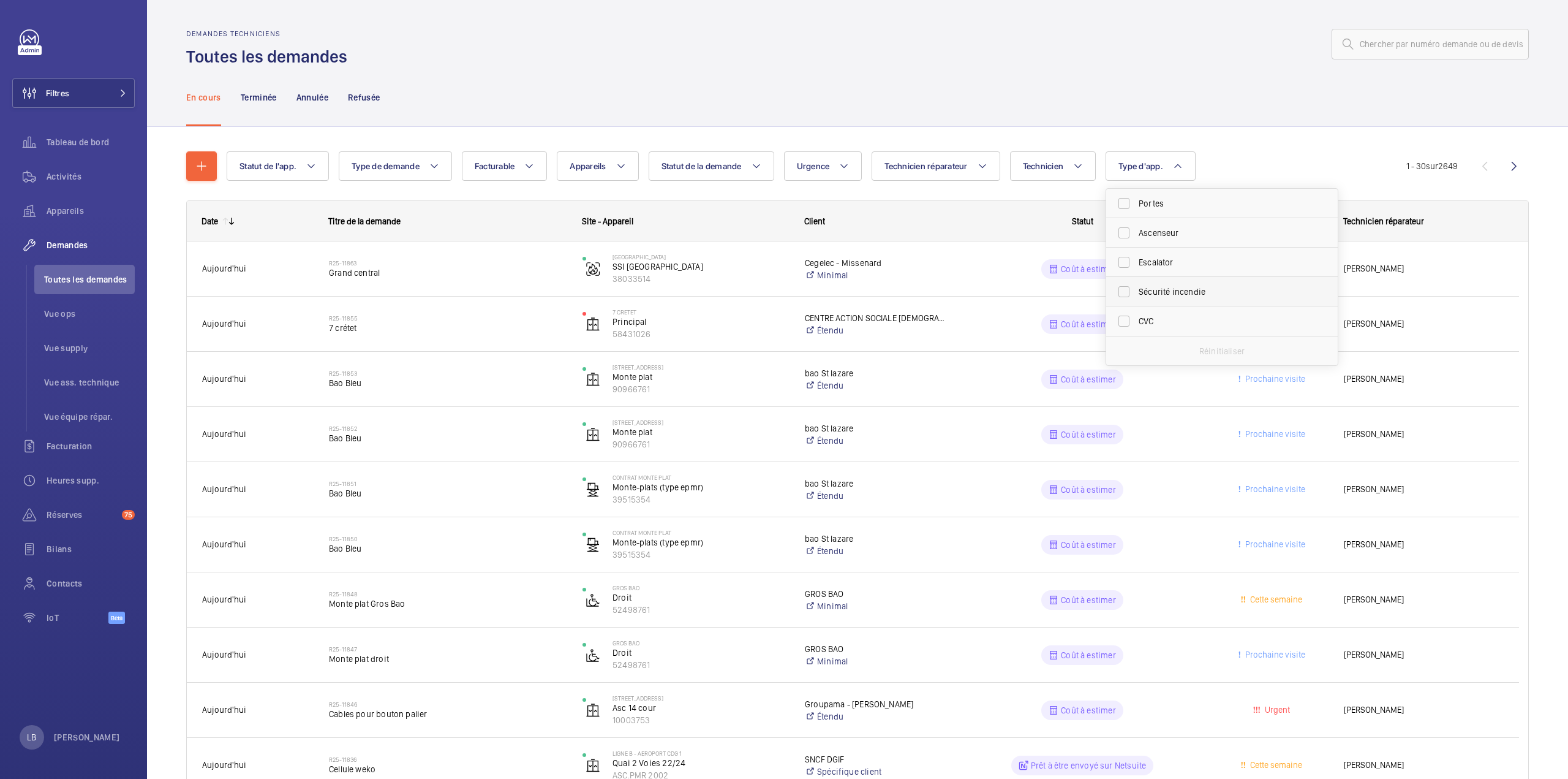
click at [1124, 293] on label "Sécurité incendie" at bounding box center [1212, 291] width 213 height 30
click at [1124, 293] on input "Sécurité incendie" at bounding box center [1123, 291] width 24 height 24
checkbox input "true"
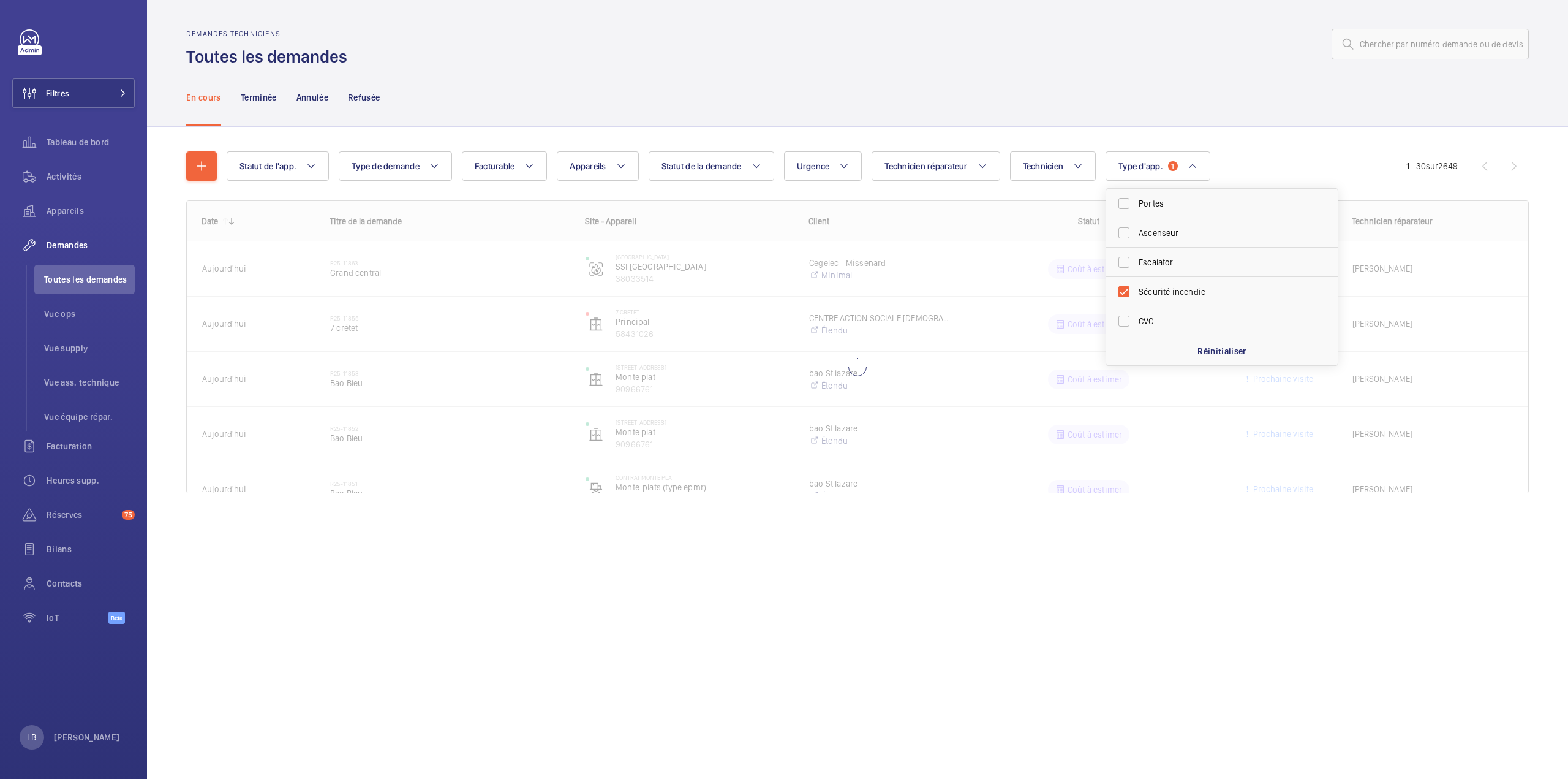
click at [1018, 16] on wm-front-admin-header "Demandes techniciens Toutes les demandes" at bounding box center [858, 34] width 1421 height 68
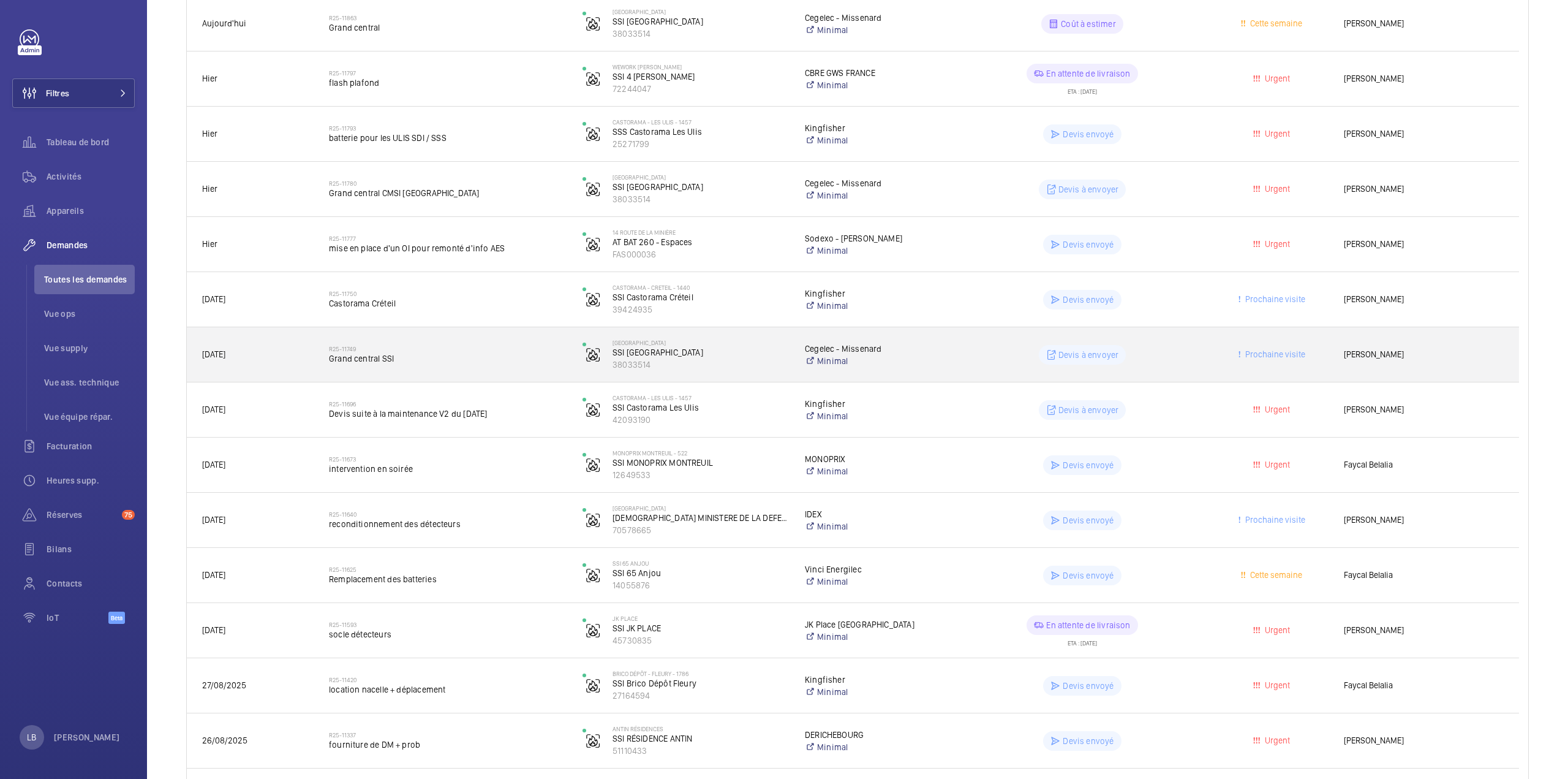
scroll to position [306, 0]
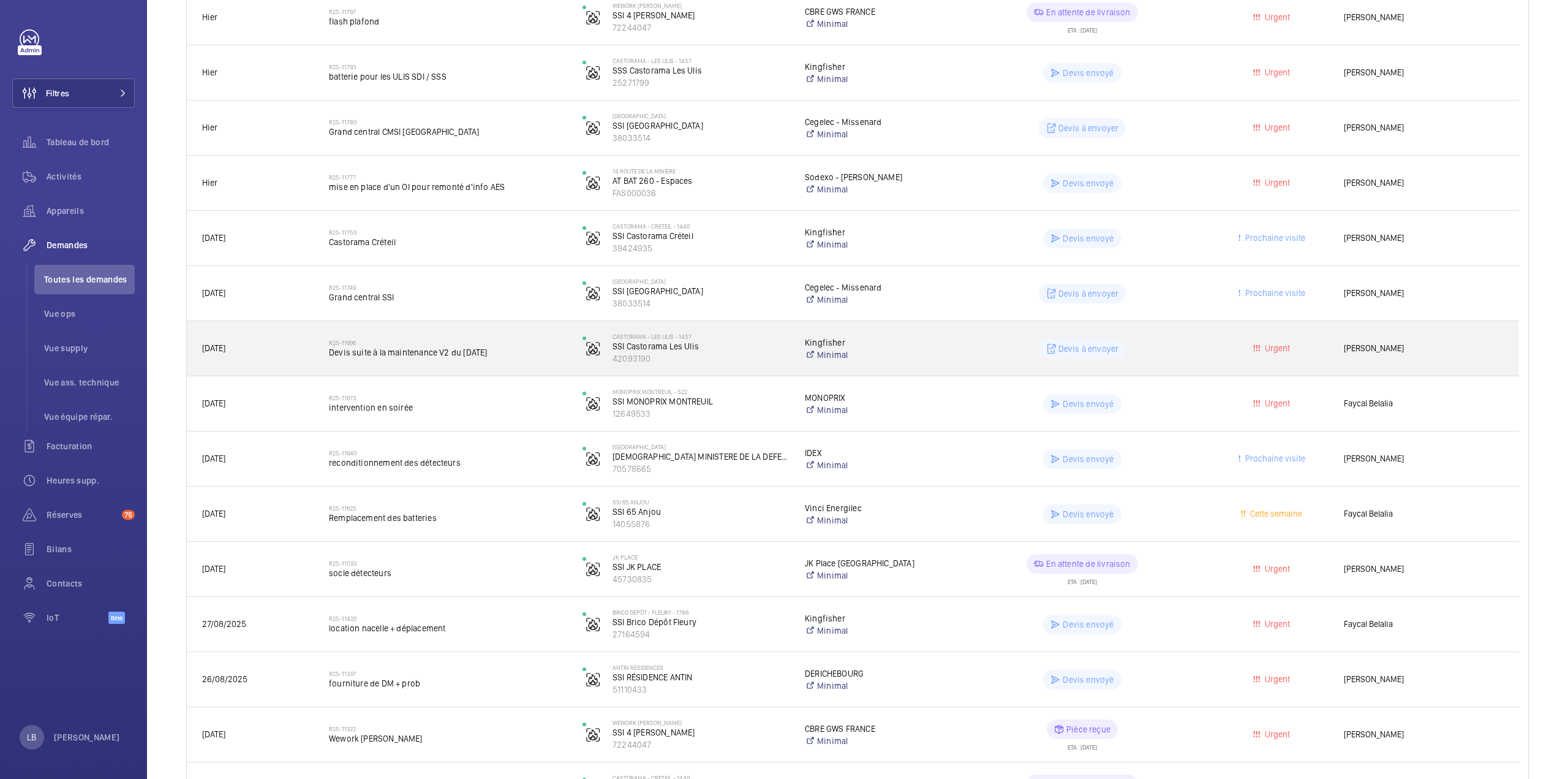
click at [968, 341] on wm-front-pills-cell "Devis à envoyer" at bounding box center [1082, 349] width 238 height 20
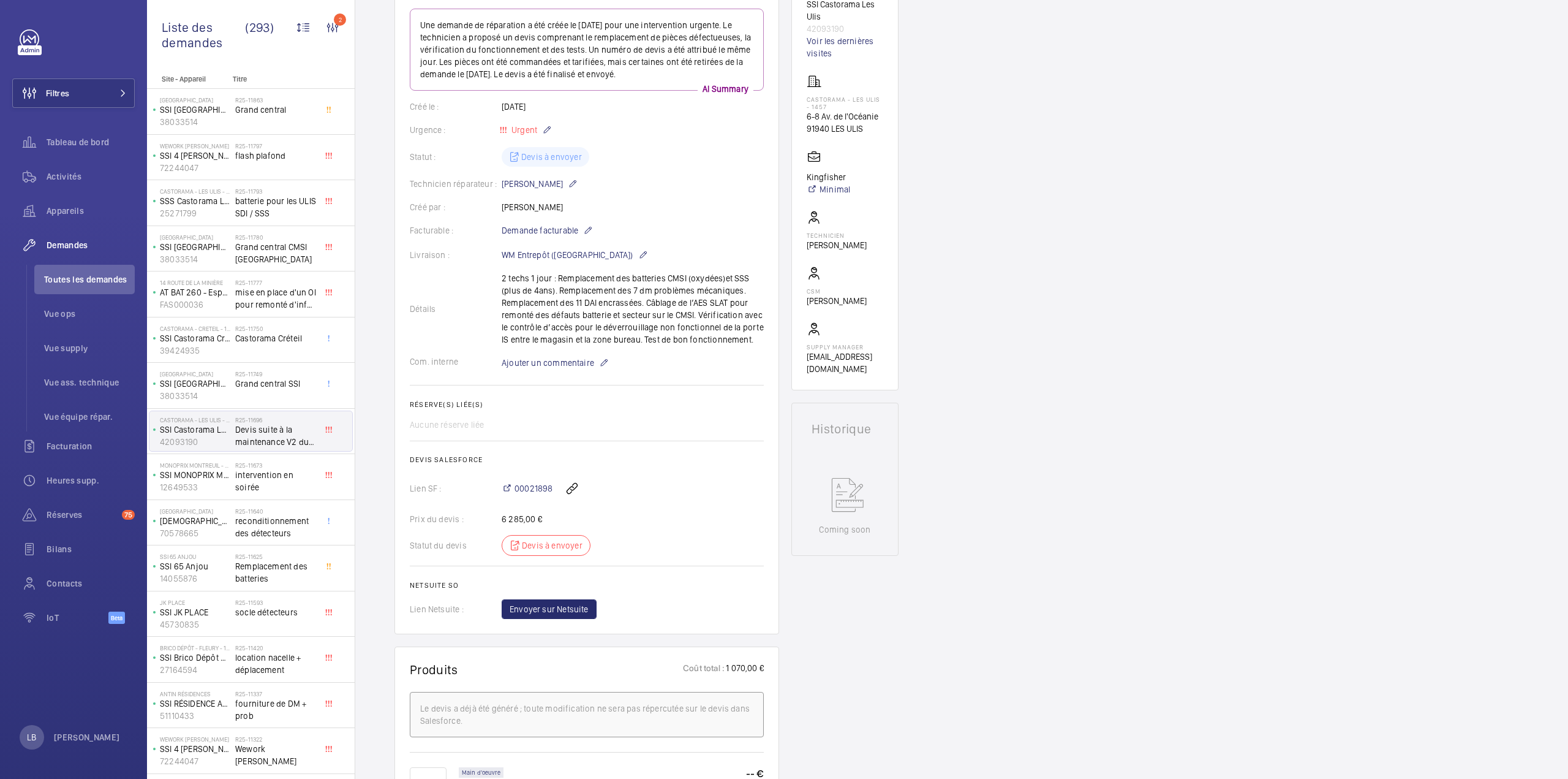
scroll to position [184, 0]
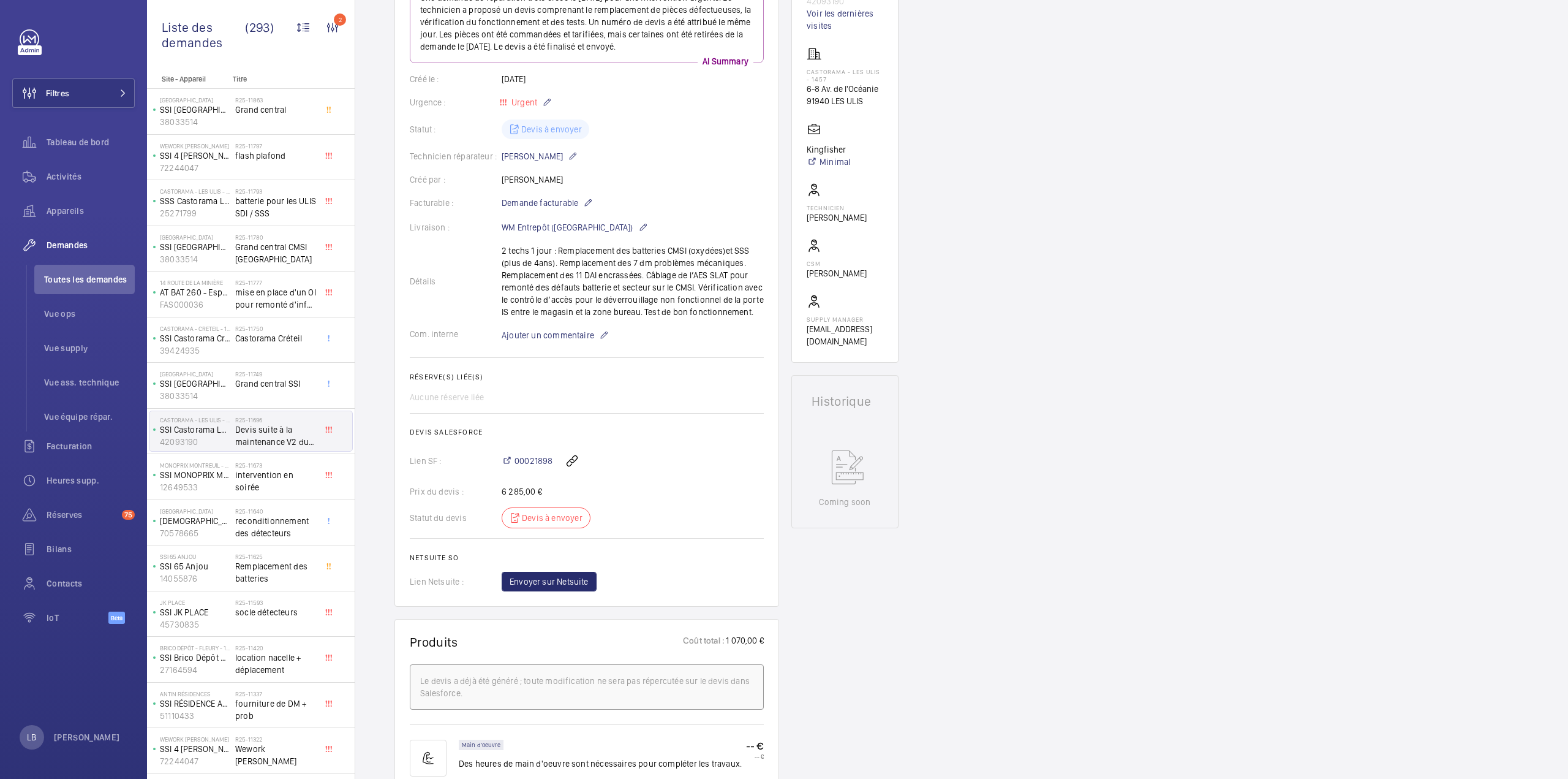
click at [533, 472] on div "00021898" at bounding box center [633, 461] width 262 height 30
click at [536, 458] on span "00021898" at bounding box center [533, 461] width 38 height 13
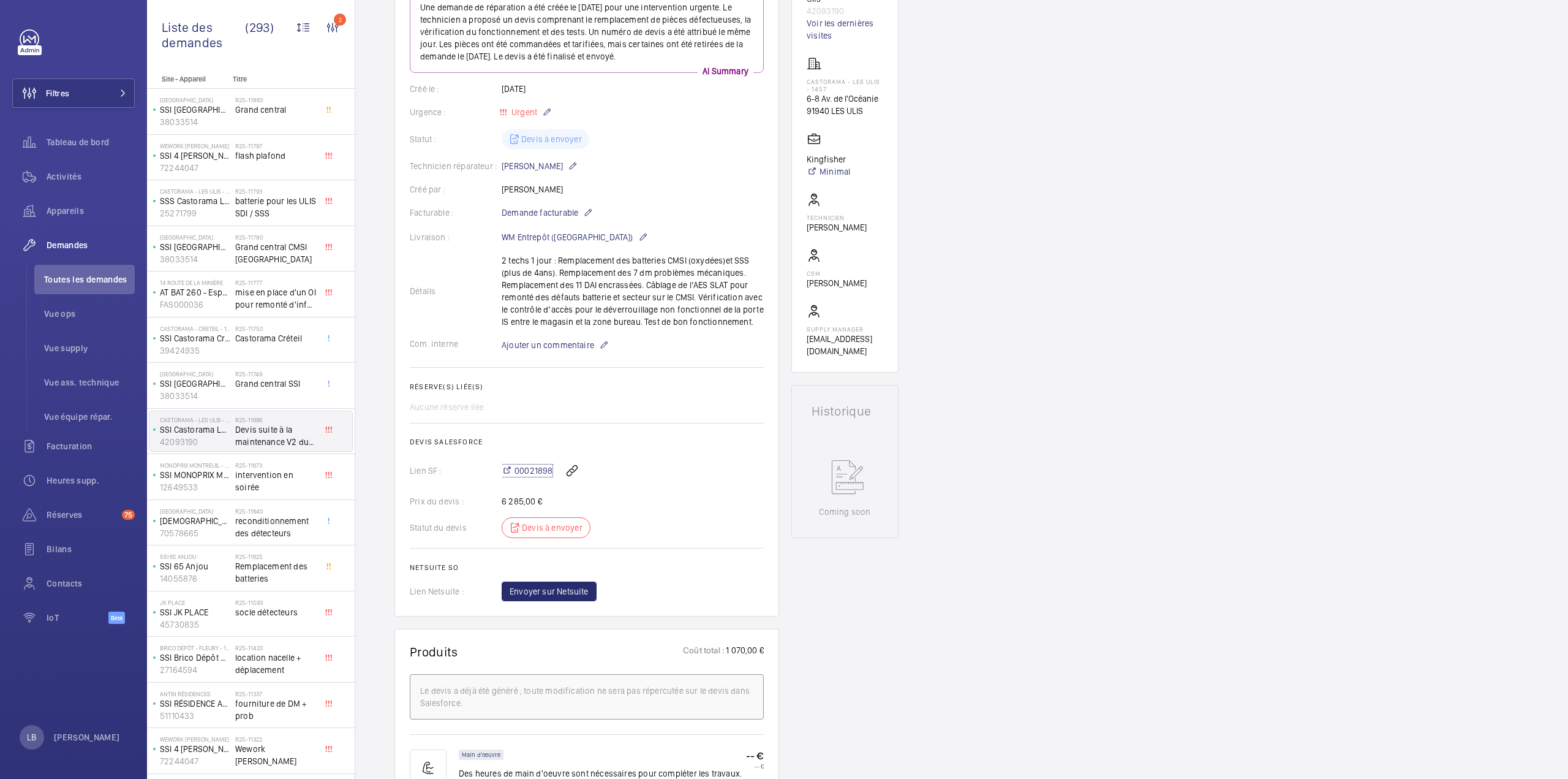
scroll to position [0, 0]
